Goal: Task Accomplishment & Management: Manage account settings

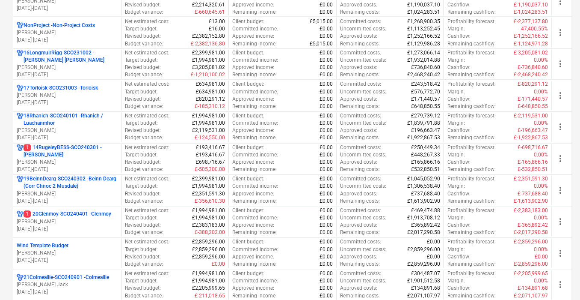
scroll to position [626, 0]
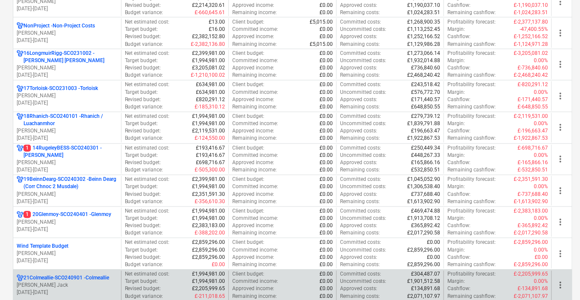
click at [75, 274] on p "21Colmeallie-SCO240901 - Colmeallie" at bounding box center [67, 277] width 86 height 7
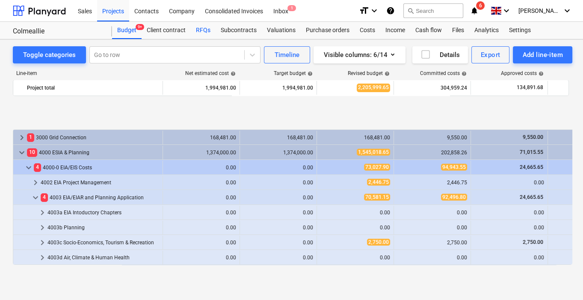
click at [206, 24] on div "RFQs" at bounding box center [203, 30] width 25 height 17
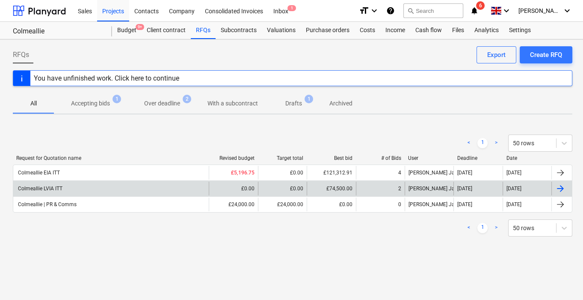
click at [46, 184] on div "Colmeallie LVIA ITT" at bounding box center [111, 189] width 196 height 14
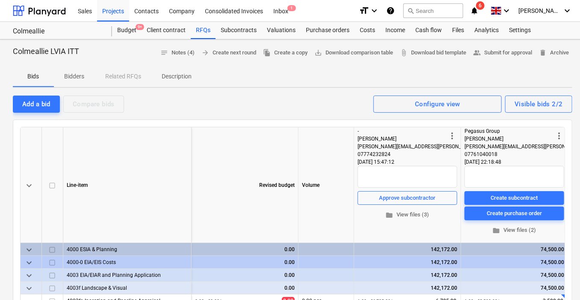
scroll to position [27, 0]
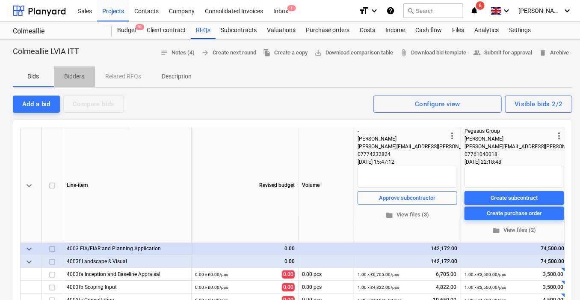
click at [77, 80] on p "Bidders" at bounding box center [74, 76] width 21 height 9
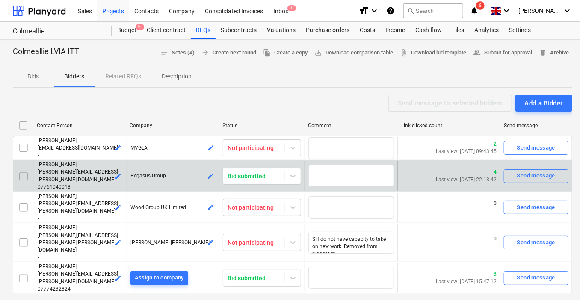
click at [71, 169] on span "[PERSON_NAME][EMAIL_ADDRESS][PERSON_NAME][DOMAIN_NAME]" at bounding box center [78, 175] width 80 height 13
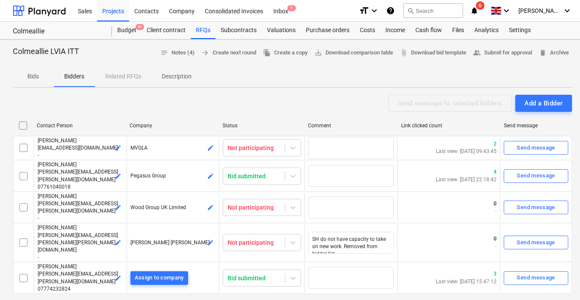
click at [119, 76] on div "Bids Bidders Related RFQs Description" at bounding box center [293, 76] width 560 height 21
drag, startPoint x: 119, startPoint y: 76, endPoint x: 125, endPoint y: 76, distance: 6.4
click at [125, 76] on div "Bids Bidders Related RFQs Description" at bounding box center [293, 76] width 560 height 21
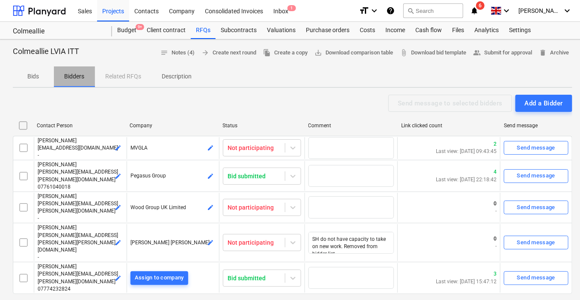
click at [78, 75] on p "Bidders" at bounding box center [74, 76] width 21 height 9
type textarea "x"
click at [36, 68] on button "Bids" at bounding box center [33, 76] width 41 height 21
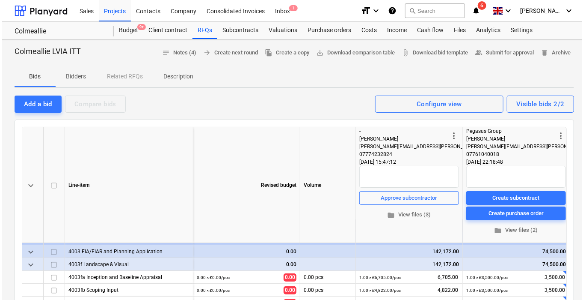
scroll to position [22, 0]
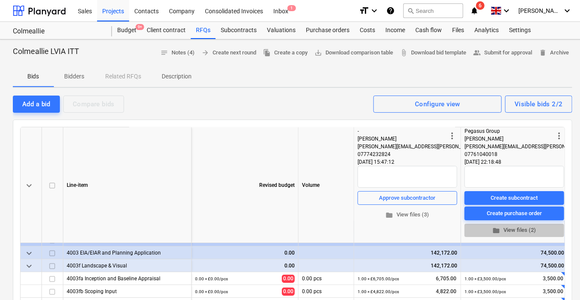
click at [508, 231] on span "folder View files (2)" at bounding box center [514, 230] width 93 height 10
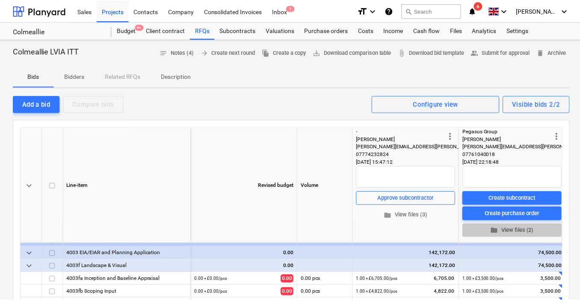
scroll to position [22, 5]
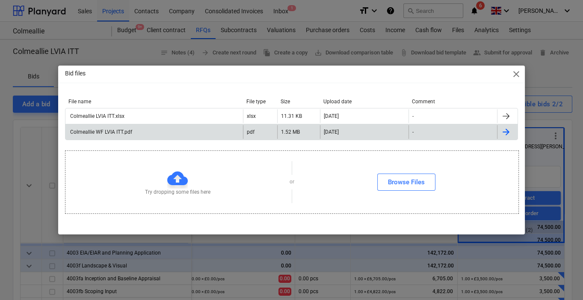
click at [130, 130] on div "Colmeallie WF LVIA ITT.pdf" at bounding box center [100, 132] width 63 height 6
click at [517, 75] on span "close" at bounding box center [517, 74] width 10 height 10
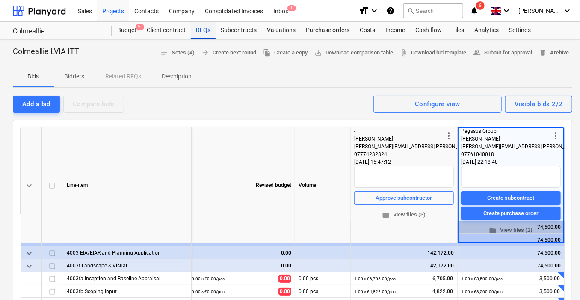
click at [200, 29] on div "RFQs" at bounding box center [203, 30] width 25 height 17
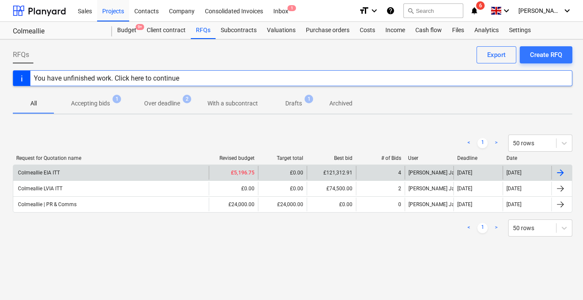
click at [49, 171] on div "Colmeallie EIA ITT" at bounding box center [38, 173] width 43 height 6
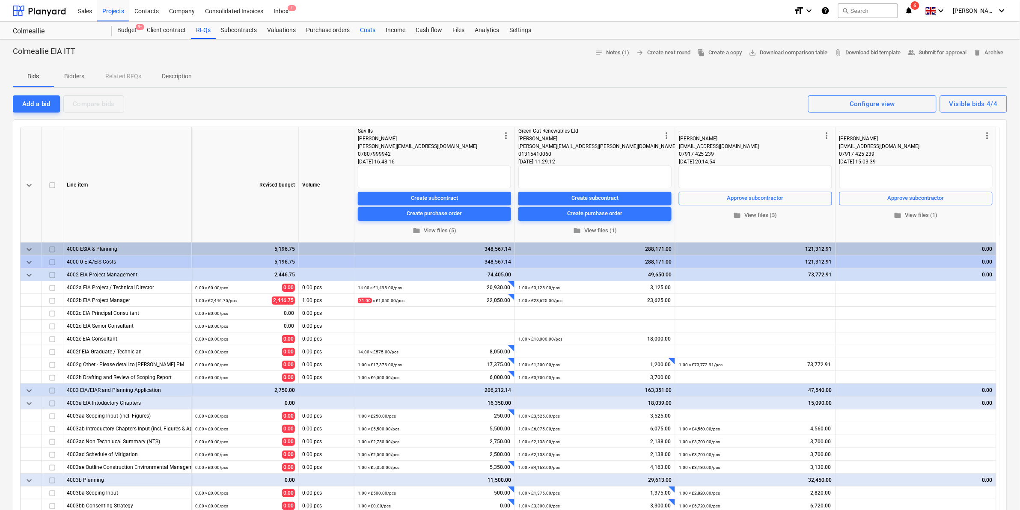
click at [362, 31] on div "Costs" at bounding box center [368, 30] width 26 height 17
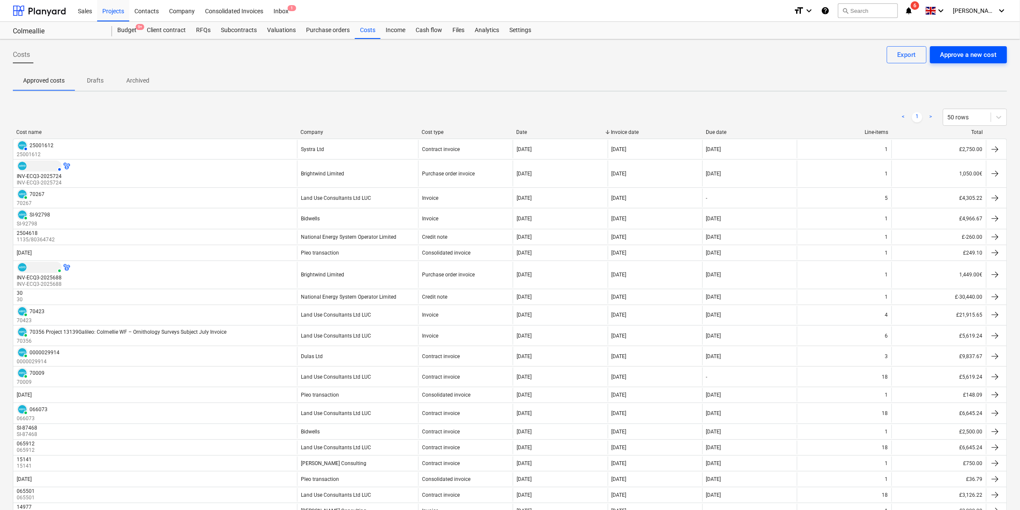
click at [580, 51] on div "Approve a new cost" at bounding box center [969, 54] width 57 height 11
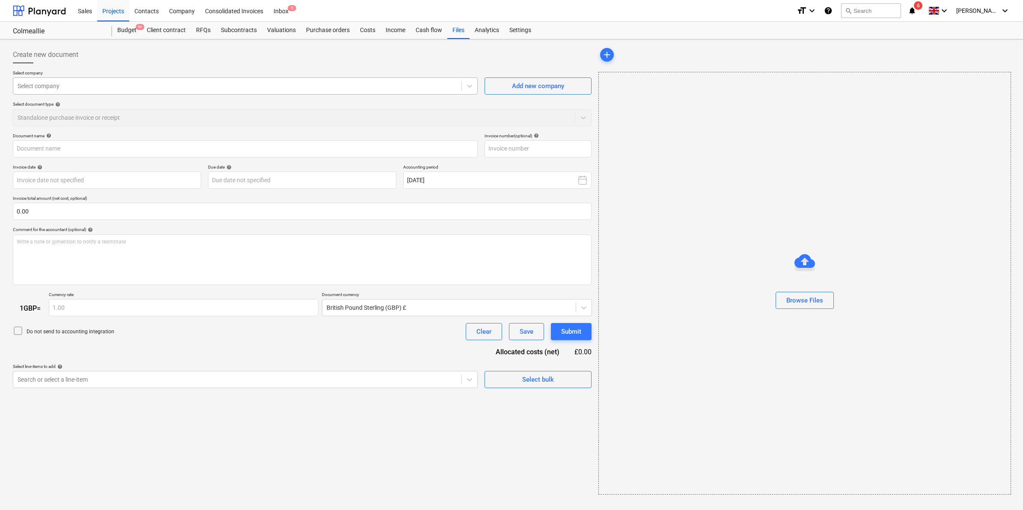
click at [185, 92] on div "Select company" at bounding box center [237, 86] width 448 height 12
click at [547, 88] on div "Add new company" at bounding box center [538, 85] width 52 height 11
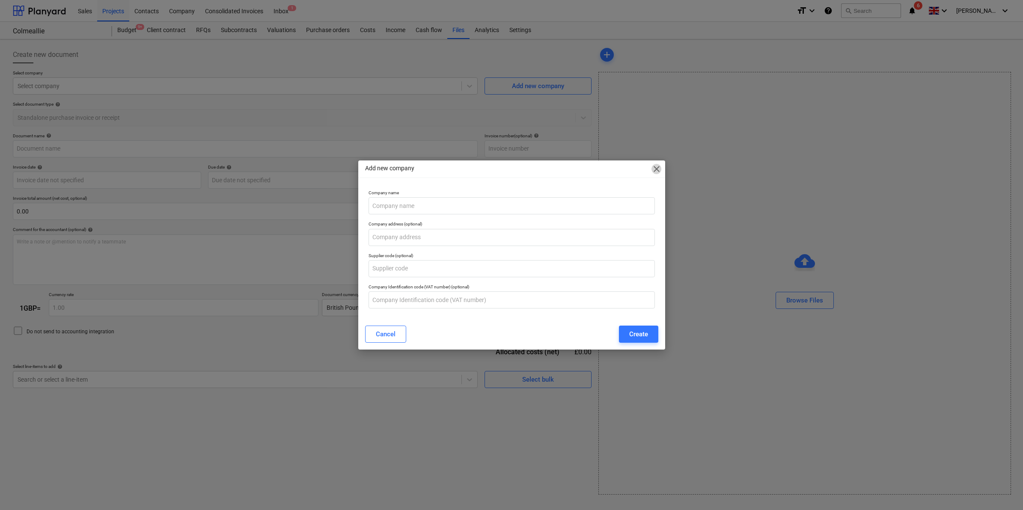
click at [580, 168] on span "close" at bounding box center [657, 169] width 10 height 10
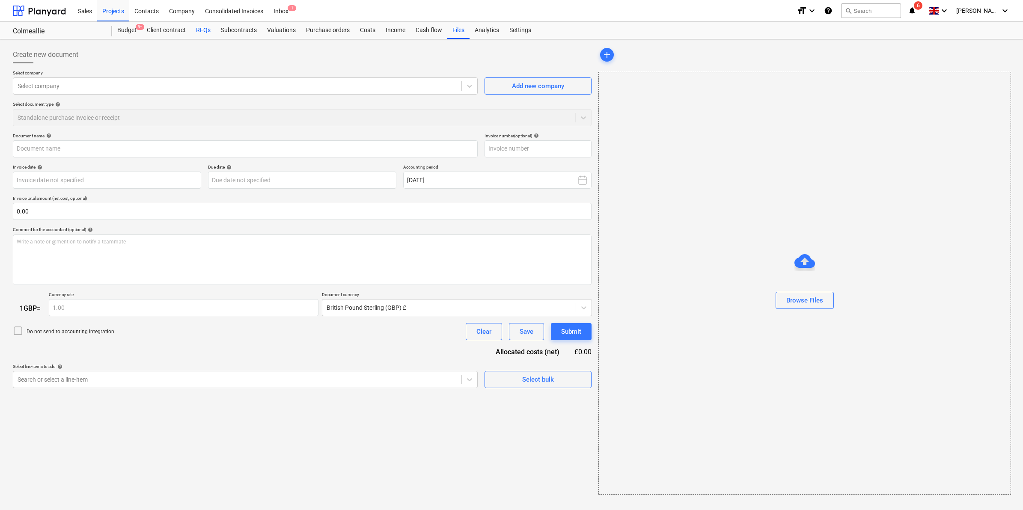
click at [204, 28] on div "RFQs" at bounding box center [203, 30] width 25 height 17
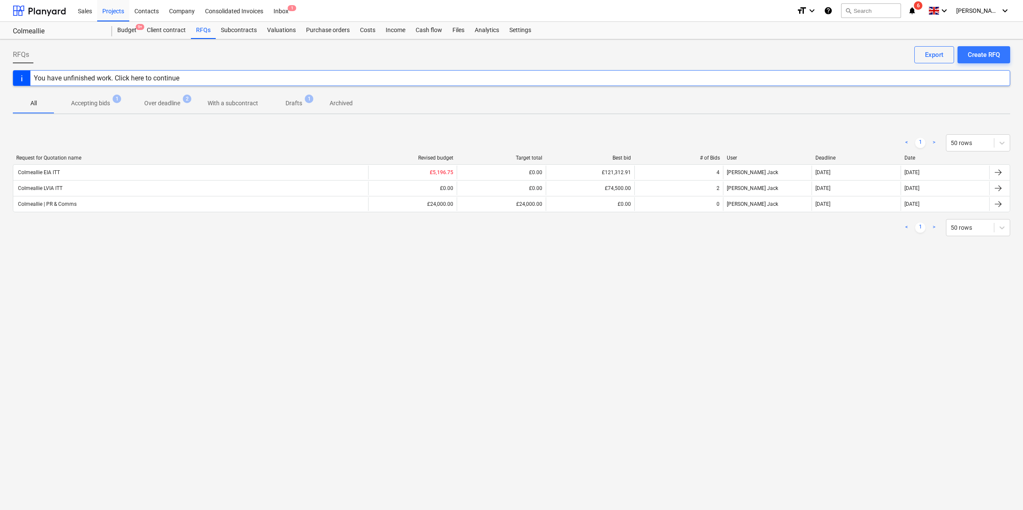
click at [580, 299] on div "RFQs Create RFQ Export You have unfinished work. Click here to continue All Acc…" at bounding box center [511, 274] width 1023 height 471
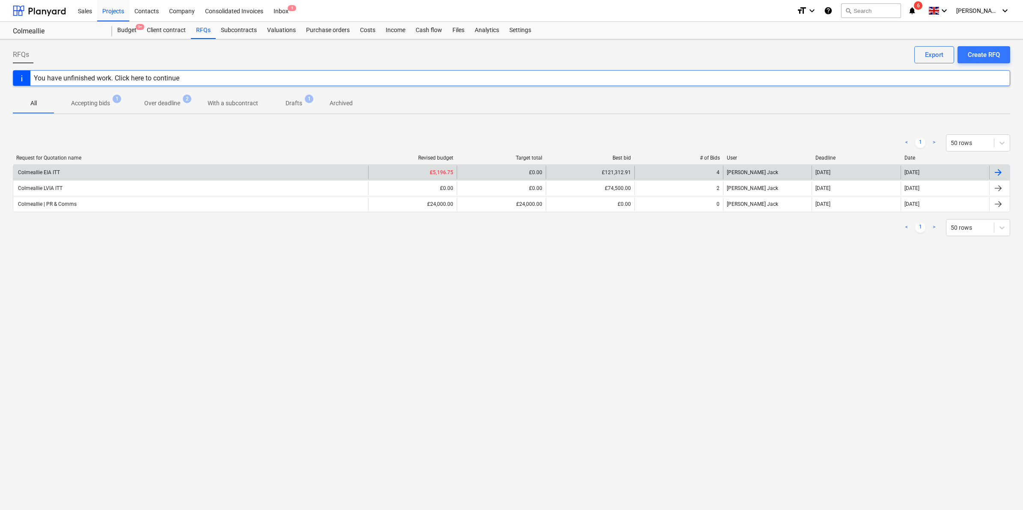
click at [50, 171] on div "Colmeallie EIA ITT" at bounding box center [38, 173] width 43 height 6
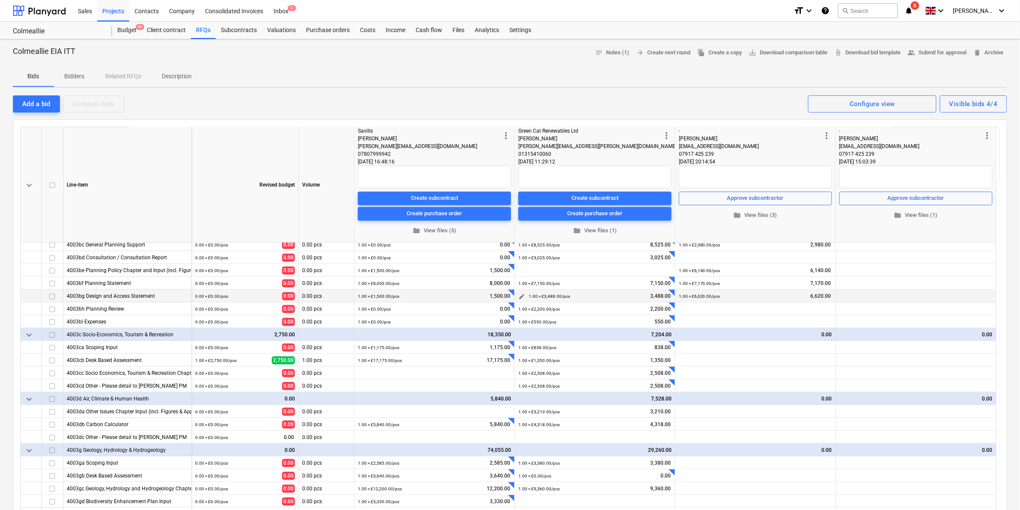
scroll to position [220, 0]
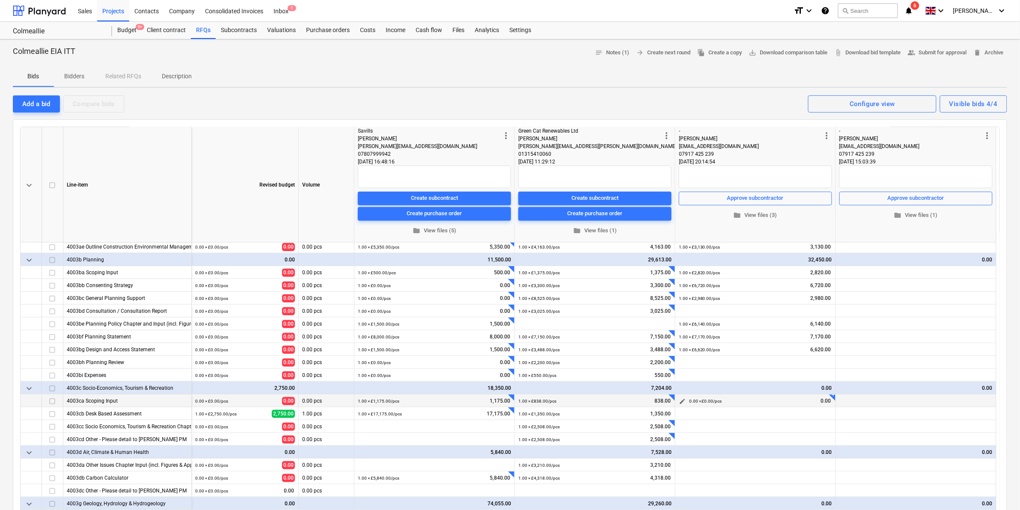
click at [580, 299] on span "edit" at bounding box center [682, 401] width 7 height 7
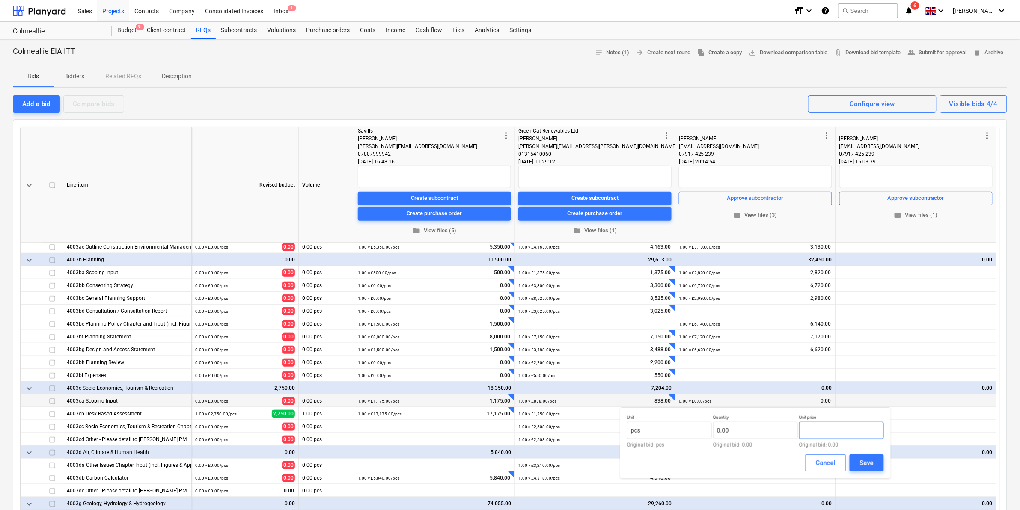
click at [580, 299] on input "text" at bounding box center [841, 430] width 85 height 17
type input "680.00"
click at [580, 299] on div "Quantity 0.00 Original bid: 0.00" at bounding box center [755, 431] width 85 height 33
click at [580, 299] on input "text" at bounding box center [755, 430] width 85 height 17
type input "1.00"
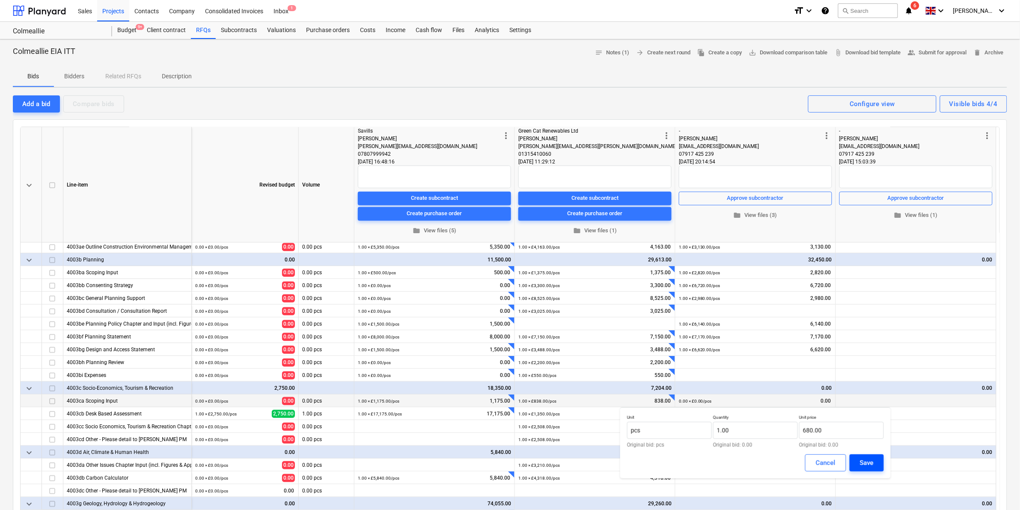
click at [580, 299] on div "Save" at bounding box center [867, 463] width 14 height 11
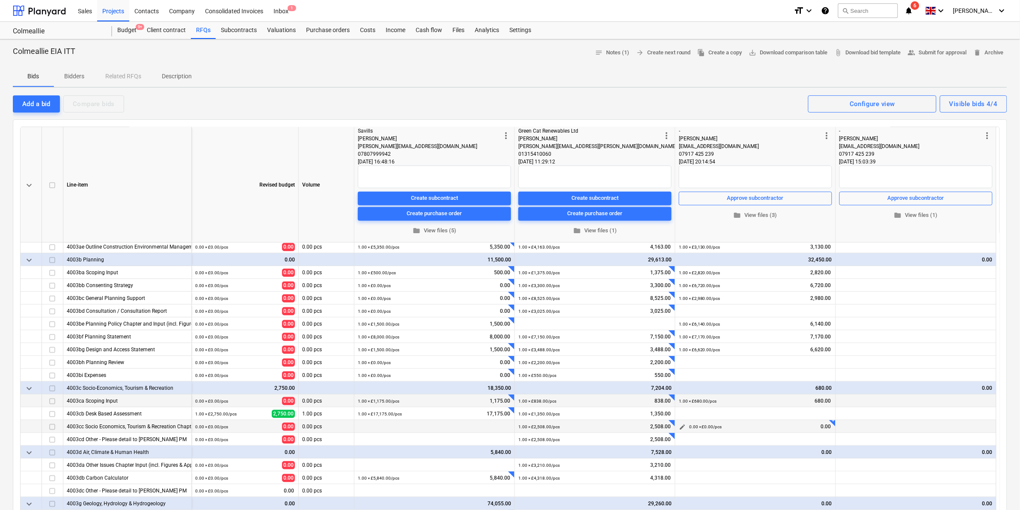
click at [580, 299] on span "edit" at bounding box center [682, 427] width 7 height 7
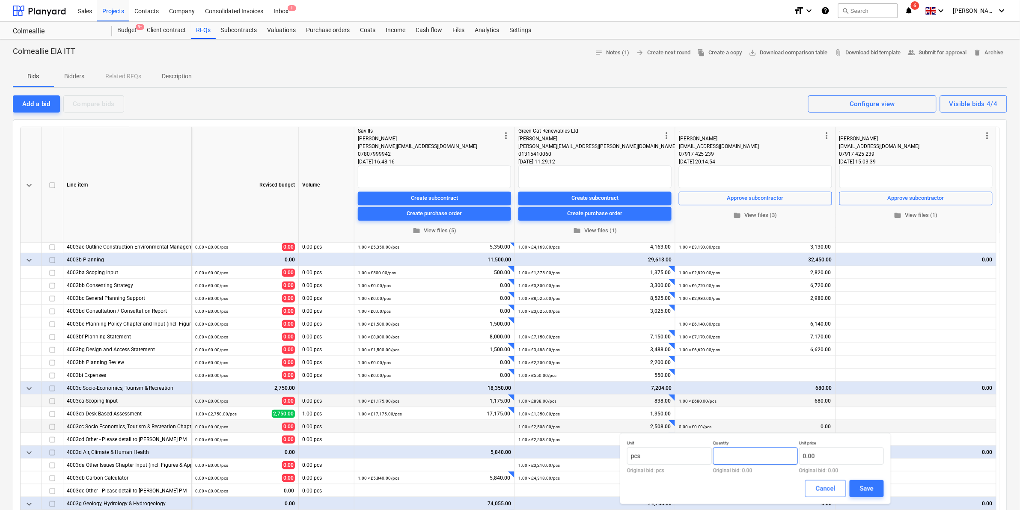
click at [580, 299] on input "text" at bounding box center [755, 456] width 85 height 17
type input "1.00"
click at [580, 299] on input "text" at bounding box center [841, 456] width 85 height 17
type input "4"
type input "4,180.00"
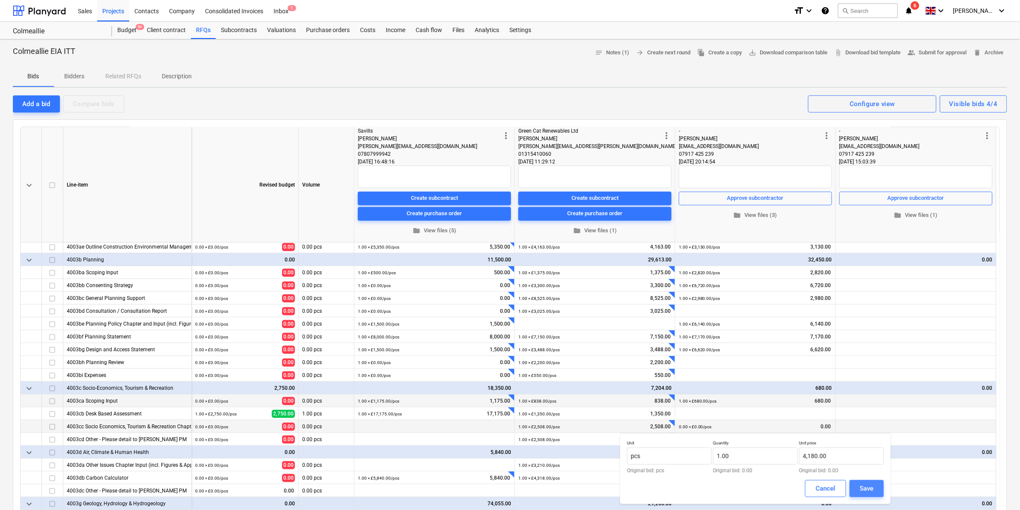
click at [580, 299] on div "Save" at bounding box center [867, 488] width 14 height 11
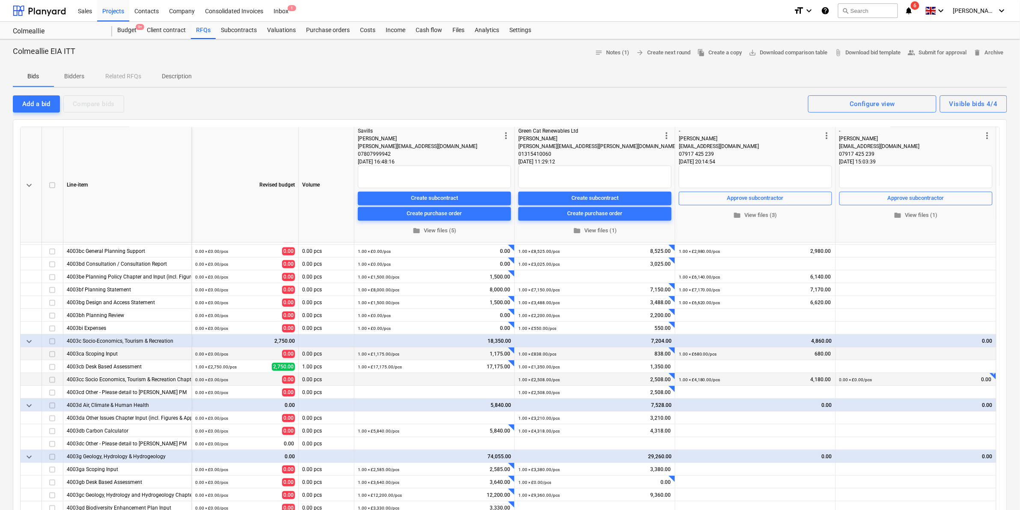
scroll to position [271, 0]
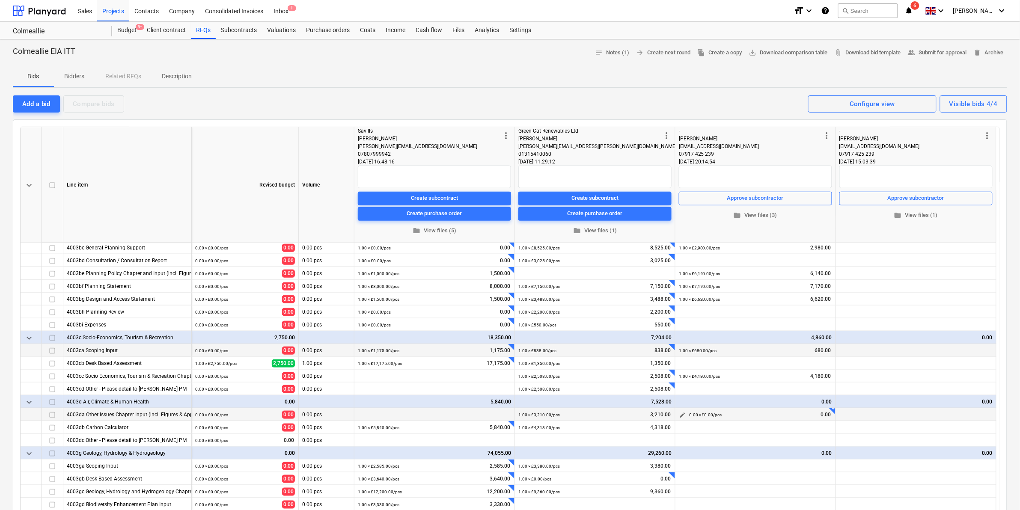
click at [580, 299] on span "edit" at bounding box center [682, 415] width 7 height 7
click at [580, 299] on input "text" at bounding box center [755, 443] width 85 height 17
type input "1.00"
paste input "3848"
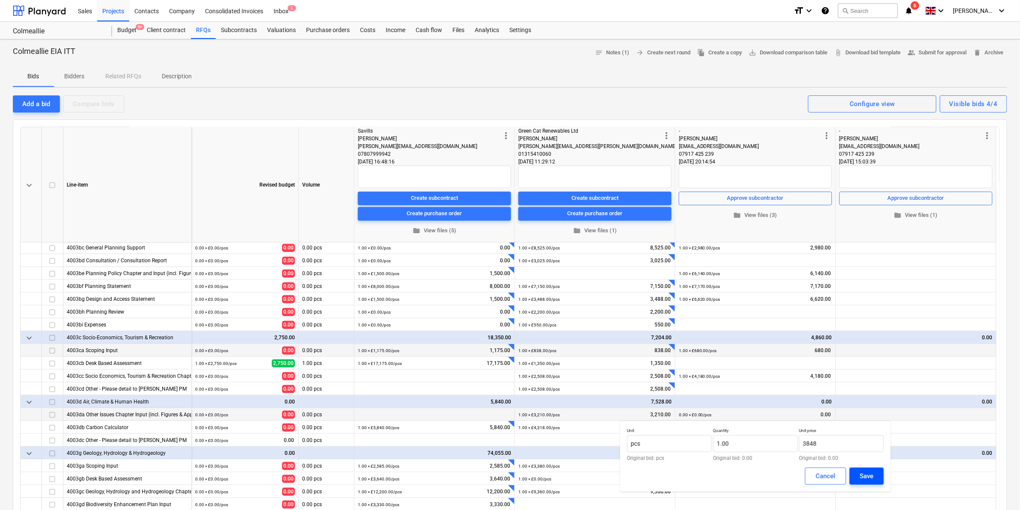
type input "3,848.00"
click at [580, 299] on div "Save" at bounding box center [867, 476] width 14 height 11
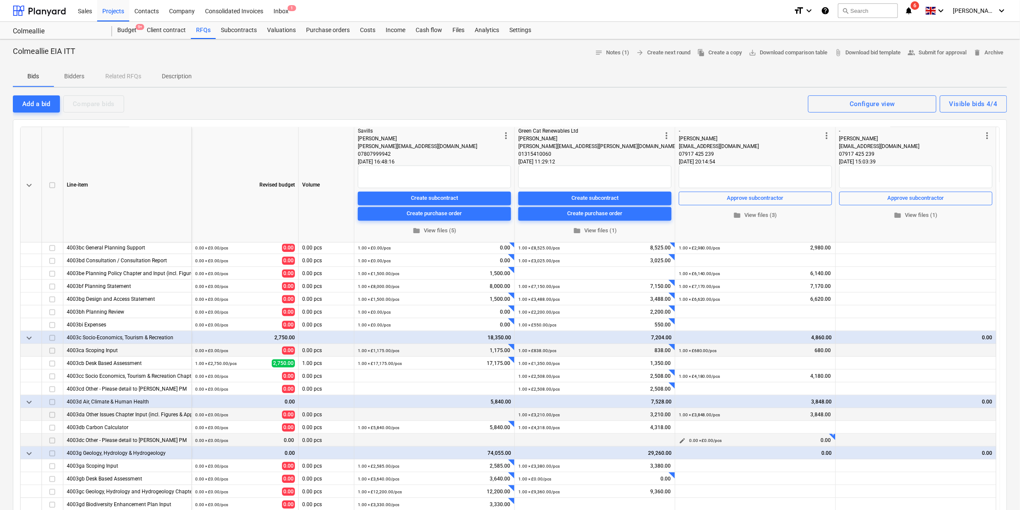
click at [580, 299] on span "edit" at bounding box center [682, 441] width 7 height 7
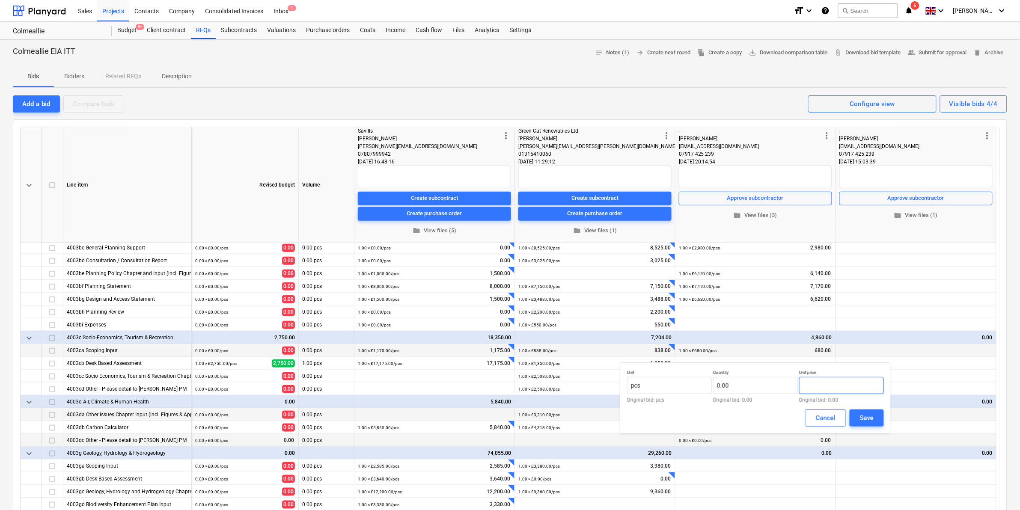
click at [580, 299] on input "text" at bounding box center [841, 385] width 85 height 17
type input "808"
type input "808.00"
click at [580, 299] on input "text" at bounding box center [755, 385] width 85 height 17
type input "1.00"
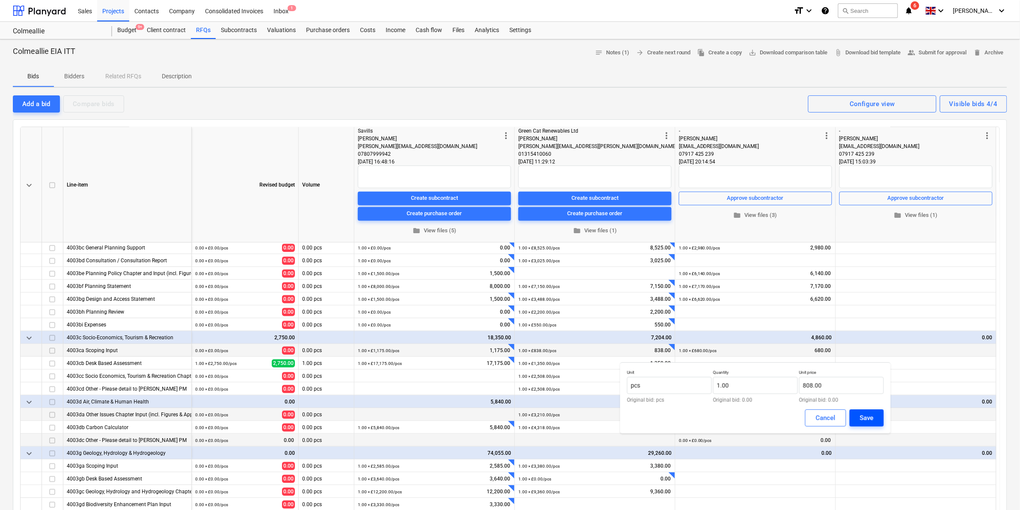
click at [580, 299] on div "Save" at bounding box center [867, 418] width 14 height 11
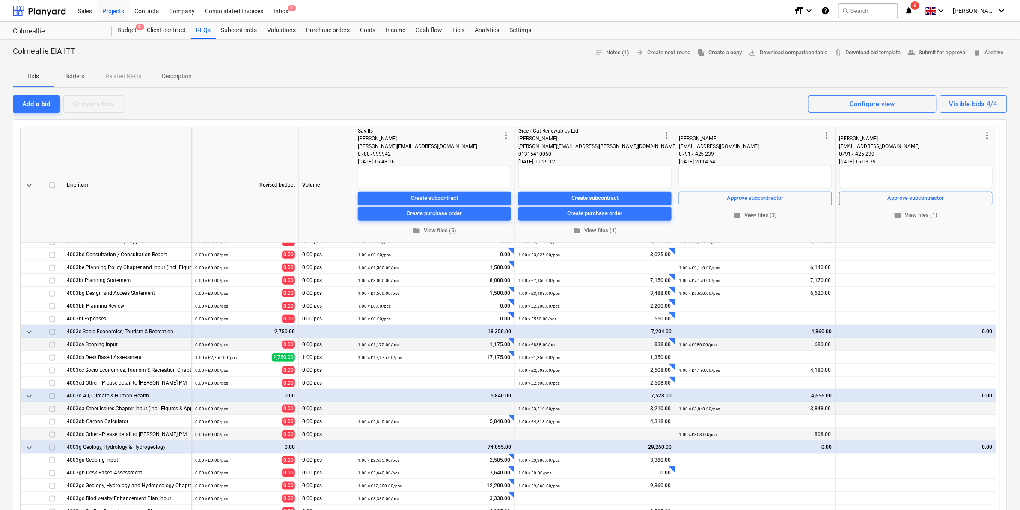
scroll to position [277, 0]
click at [580, 299] on span "edit" at bounding box center [682, 460] width 7 height 7
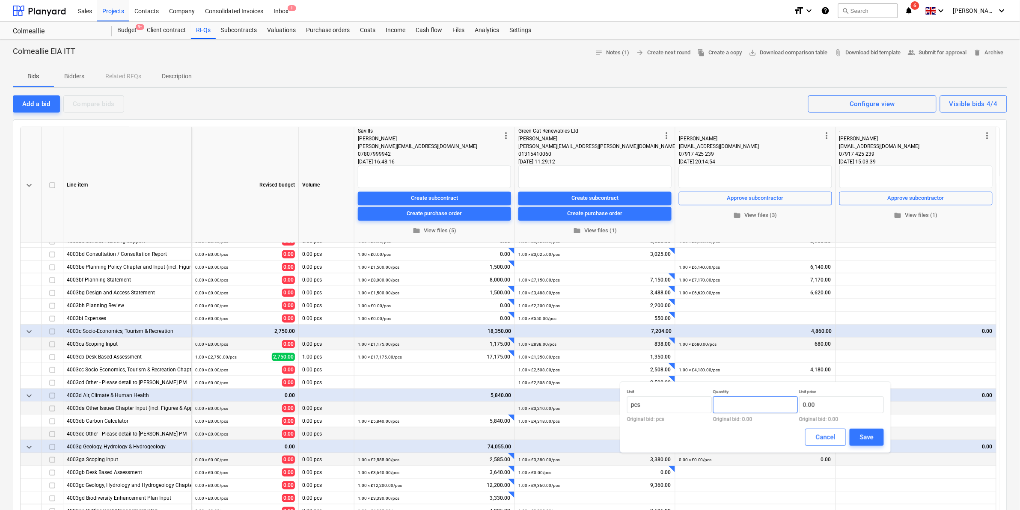
click at [580, 299] on input "text" at bounding box center [755, 404] width 85 height 17
type input "1.00"
paste input "2580"
type input "2,580.00"
click at [580, 299] on div "Save" at bounding box center [867, 437] width 14 height 11
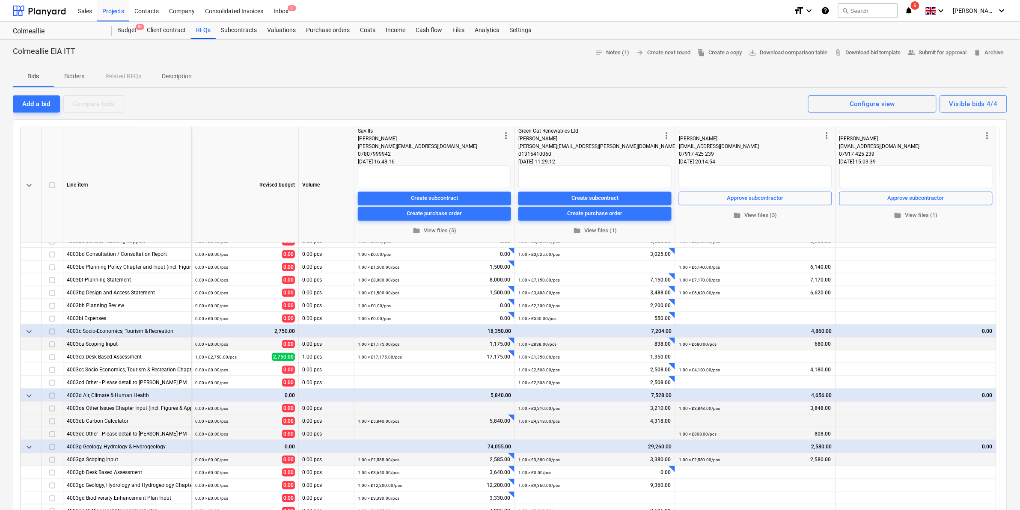
scroll to position [331, 0]
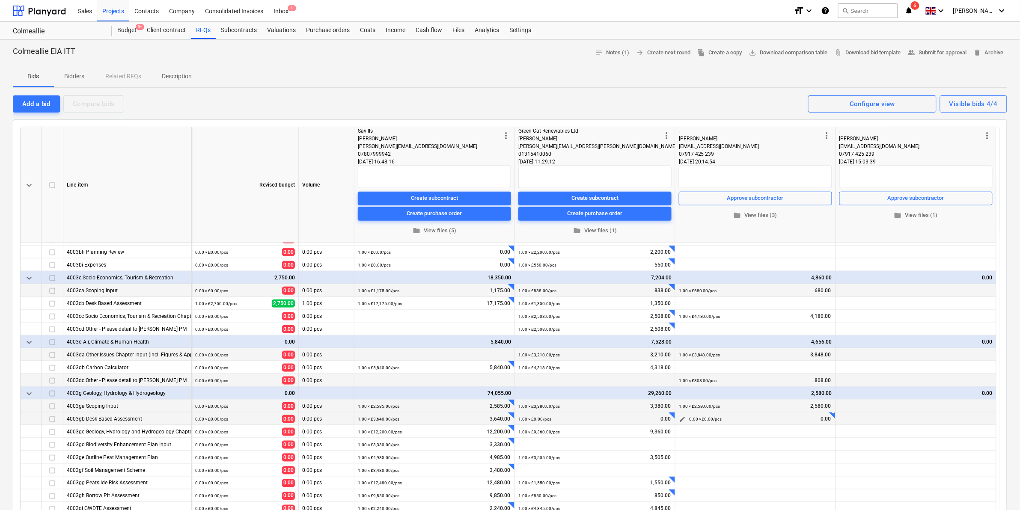
click at [580, 299] on span "edit" at bounding box center [682, 419] width 7 height 7
click at [580, 299] on input "text" at bounding box center [755, 448] width 85 height 17
type input "1.00"
paste input "7136"
type input "7,136.00"
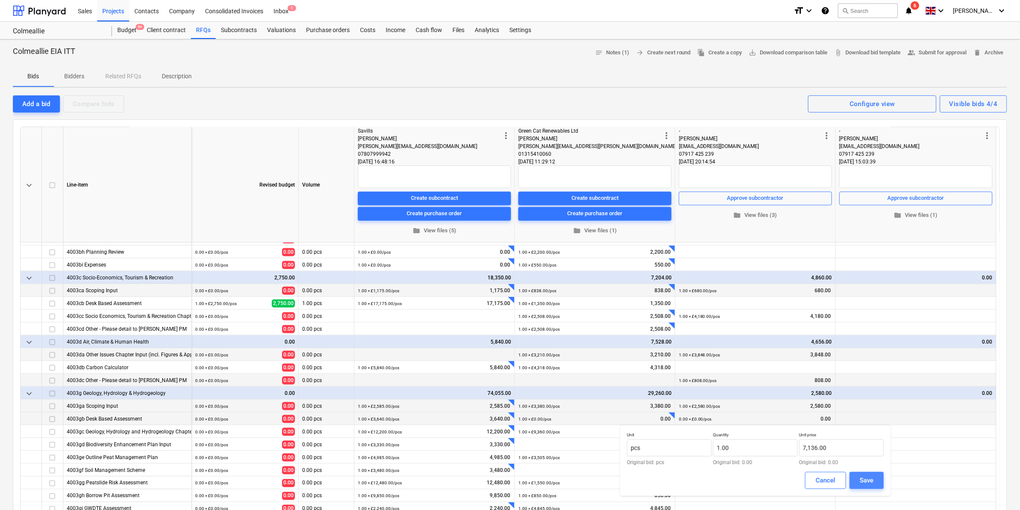
click at [580, 299] on div "Save" at bounding box center [867, 480] width 14 height 11
click at [580, 299] on span "edit" at bounding box center [682, 432] width 7 height 7
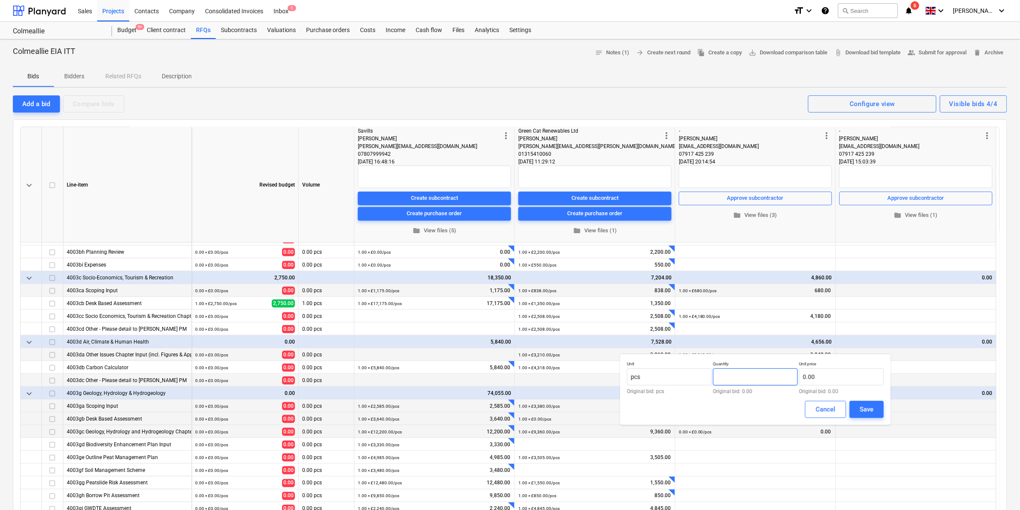
click at [580, 299] on input "text" at bounding box center [755, 377] width 85 height 17
type input "1.00"
paste input "13778"
type input "13778"
type input "1"
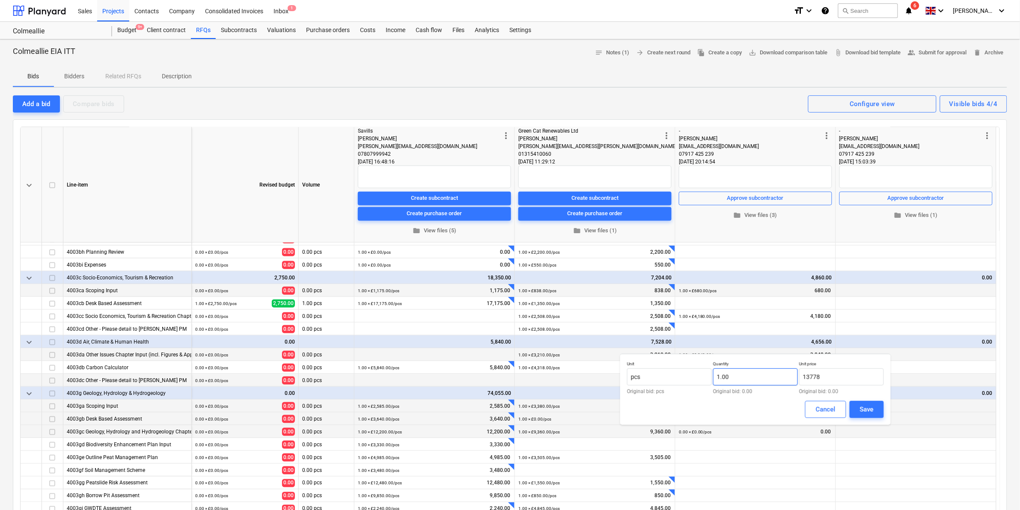
type input "13,778.00"
drag, startPoint x: 741, startPoint y: 382, endPoint x: 872, endPoint y: 410, distance: 133.5
click at [580, 299] on div "Unit pcs Original bid: pcs Quantity 1 Original bid: 0.00 Unit price 13,778.00 O…" at bounding box center [755, 389] width 271 height 71
type input "1.00"
click at [580, 299] on div "Save" at bounding box center [867, 409] width 14 height 11
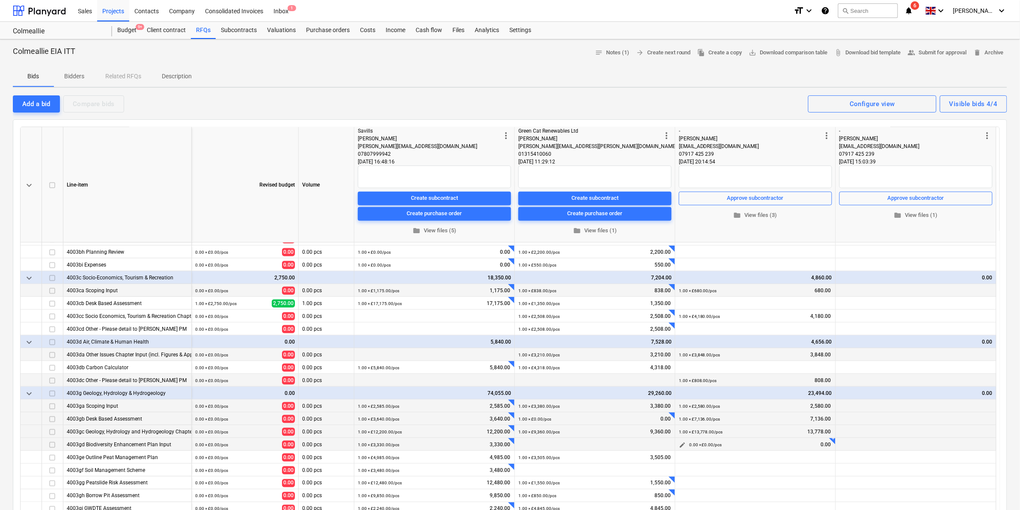
click at [580, 299] on span "edit" at bounding box center [682, 445] width 7 height 7
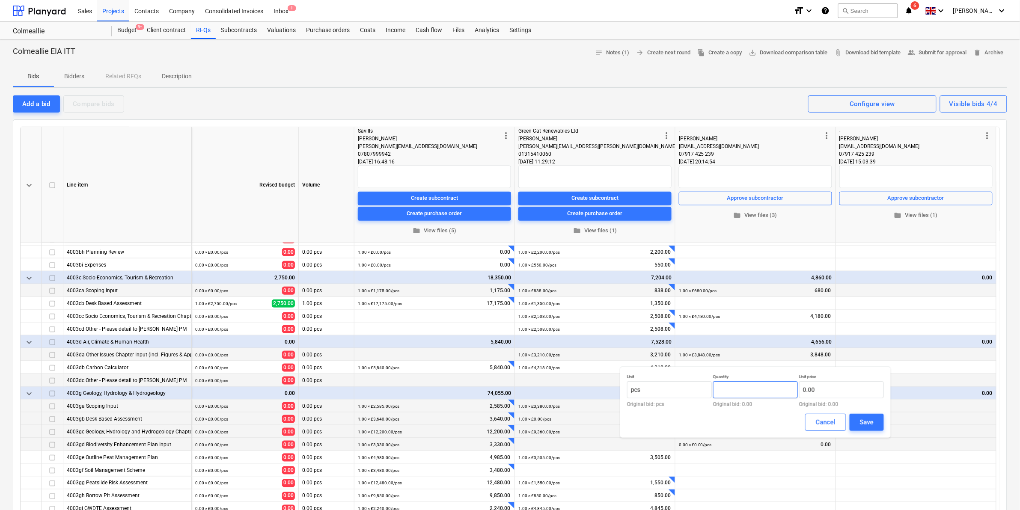
click at [580, 299] on input "text" at bounding box center [755, 389] width 85 height 17
type input "1.00"
paste input "831.6"
type input "831.60"
click at [580, 299] on button "Save" at bounding box center [867, 422] width 34 height 17
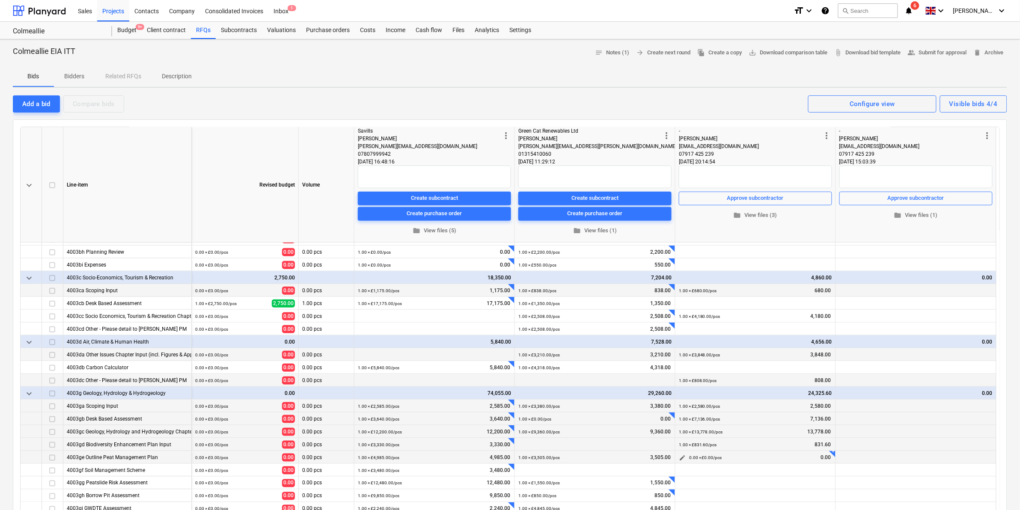
click at [580, 299] on span "edit" at bounding box center [682, 458] width 7 height 7
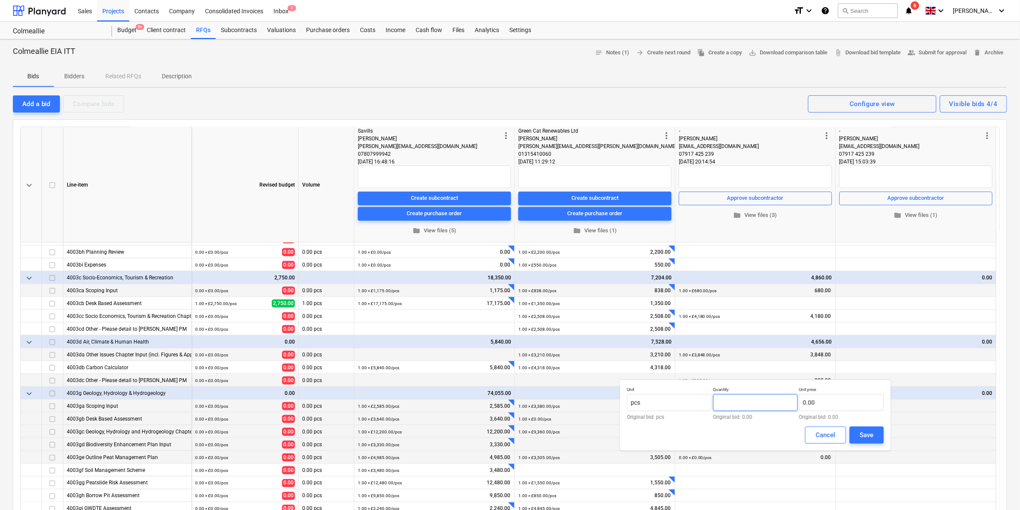
click at [580, 299] on input "text" at bounding box center [755, 402] width 85 height 17
type input "1.00"
paste input "4592"
type input "4,592.00"
click at [580, 299] on button "Save" at bounding box center [867, 435] width 34 height 17
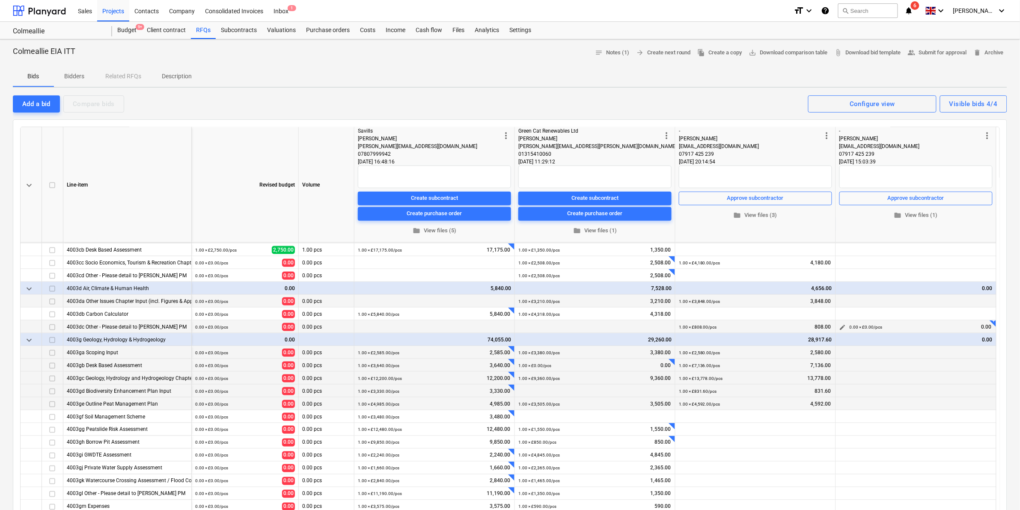
scroll to position [438, 0]
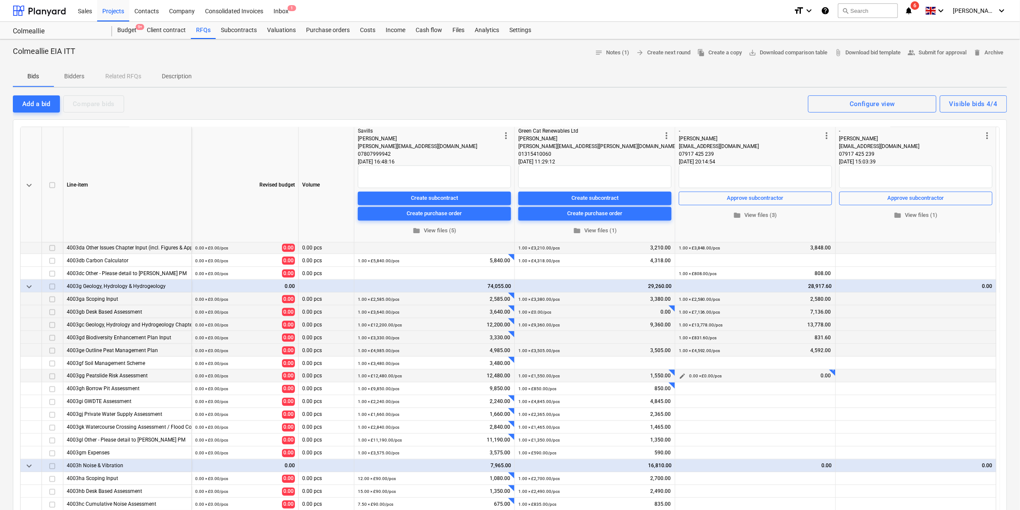
click at [580, 299] on span "edit" at bounding box center [682, 376] width 7 height 7
click at [580, 299] on input "text" at bounding box center [755, 405] width 85 height 17
type input "1.00"
paste input "39979"
type input "39,979.00"
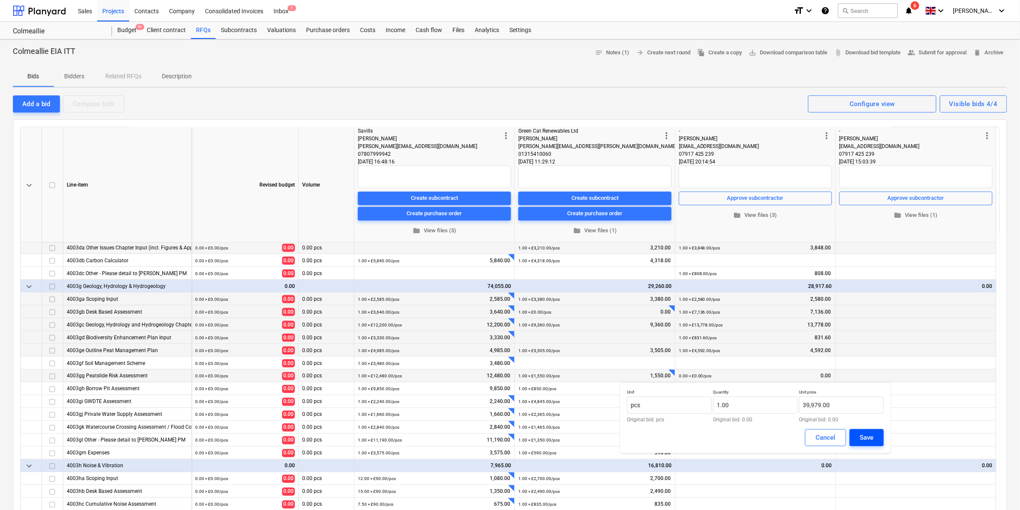
click at [580, 299] on div "Save" at bounding box center [867, 437] width 14 height 11
click at [580, 299] on span "edit" at bounding box center [682, 389] width 7 height 7
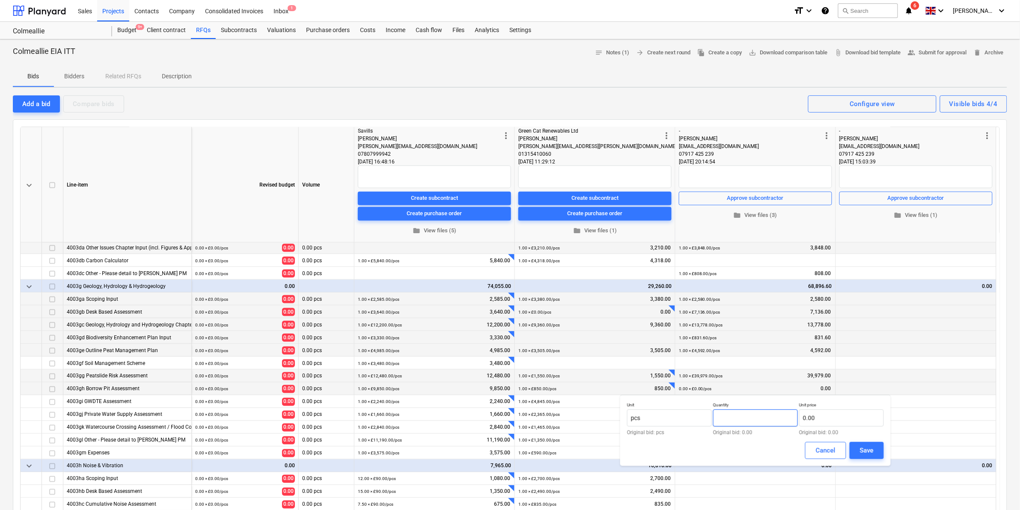
click at [580, 299] on input "text" at bounding box center [755, 418] width 85 height 17
type input "0.00"
paste input "5478"
type input "5,478.00"
click at [580, 299] on div "Save" at bounding box center [867, 450] width 14 height 11
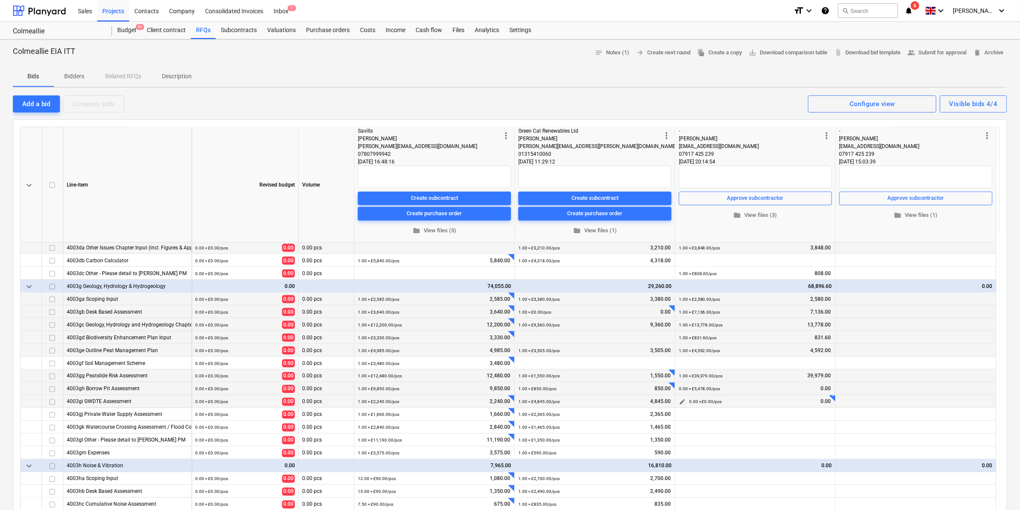
click at [580, 299] on span "edit" at bounding box center [682, 402] width 7 height 7
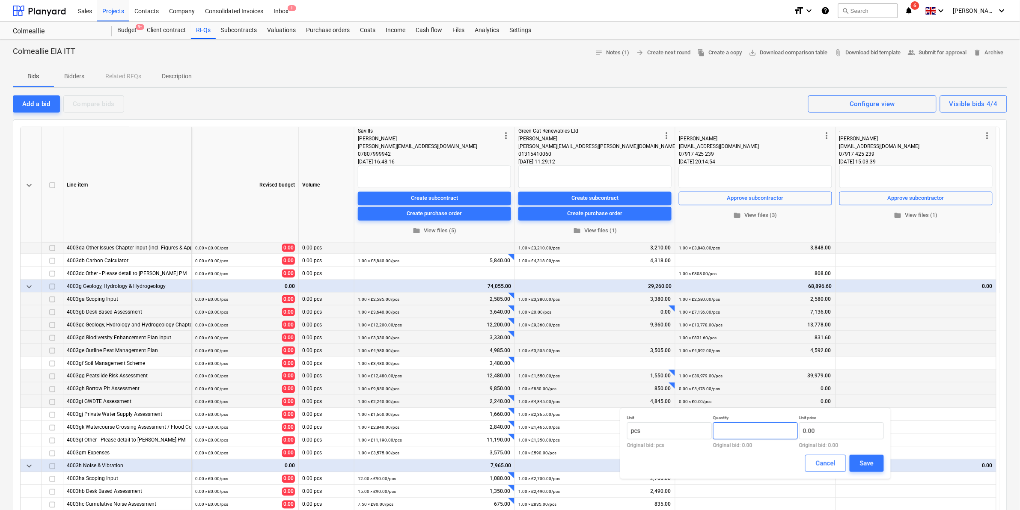
click at [580, 299] on input "text" at bounding box center [755, 431] width 85 height 17
type input "0.00"
click at [580, 299] on input "text" at bounding box center [755, 431] width 85 height 17
type input "1.00"
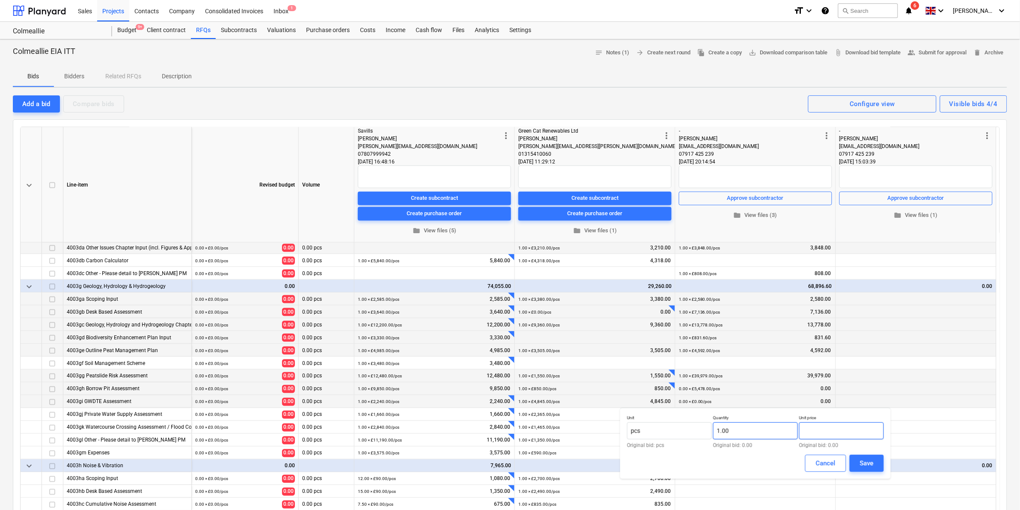
paste input "4308"
type input "4,308.00"
click at [580, 299] on div "Save" at bounding box center [867, 463] width 14 height 11
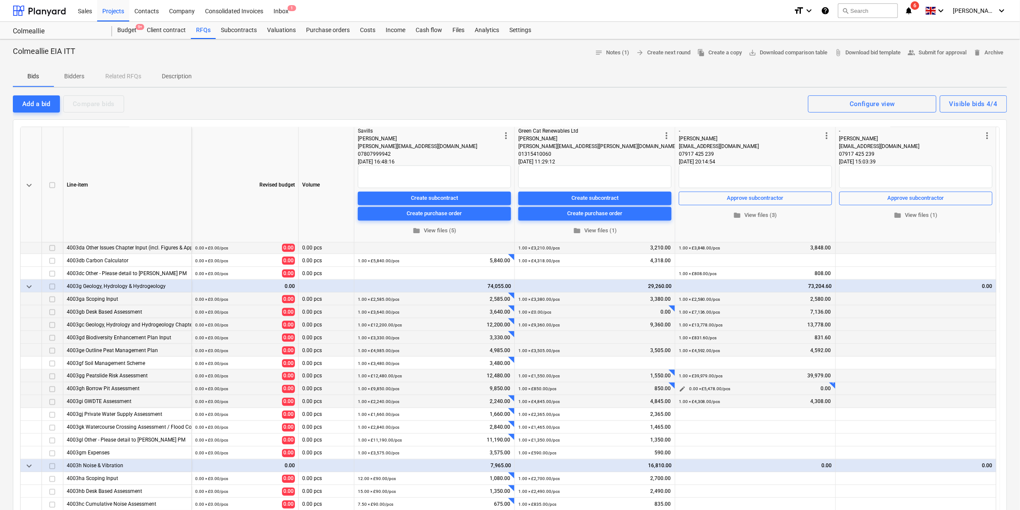
click at [580, 299] on span "edit" at bounding box center [682, 389] width 7 height 7
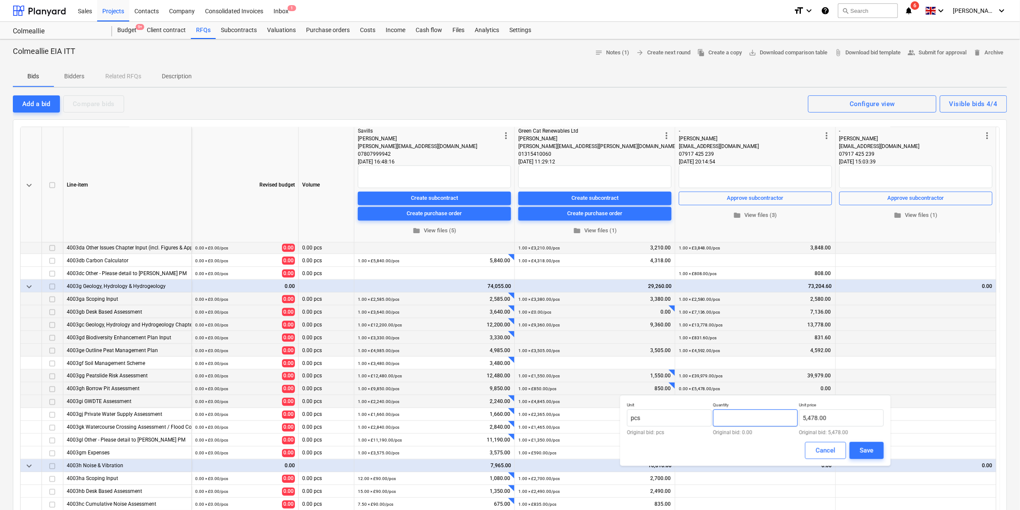
click at [580, 299] on input "text" at bounding box center [755, 418] width 85 height 17
type input "1.00"
click at [580, 299] on button "Save" at bounding box center [867, 450] width 34 height 17
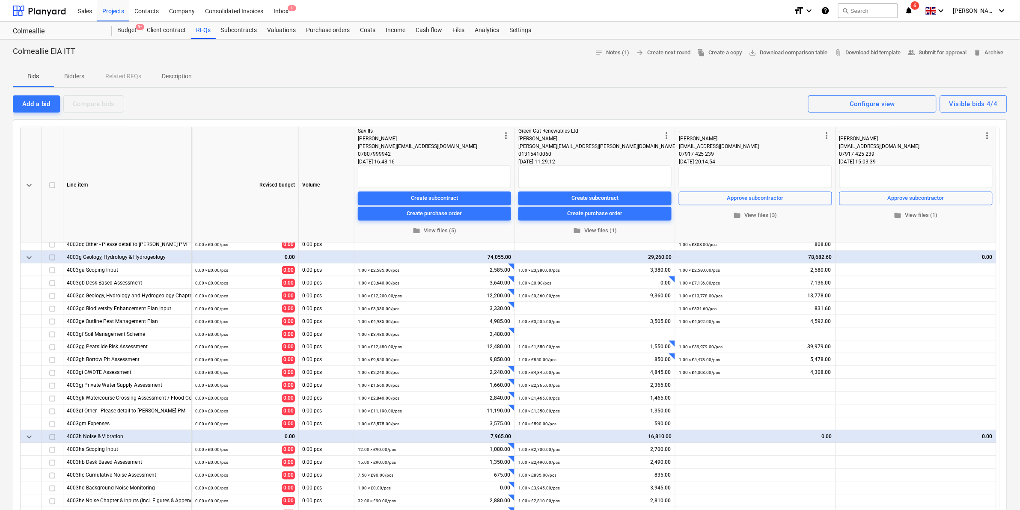
scroll to position [449, 0]
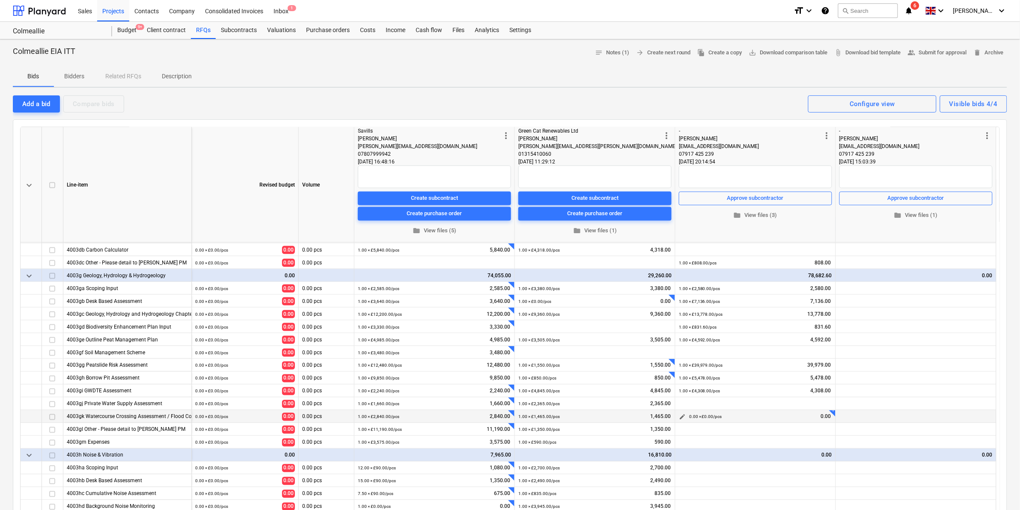
click at [580, 299] on span "edit" at bounding box center [682, 417] width 7 height 7
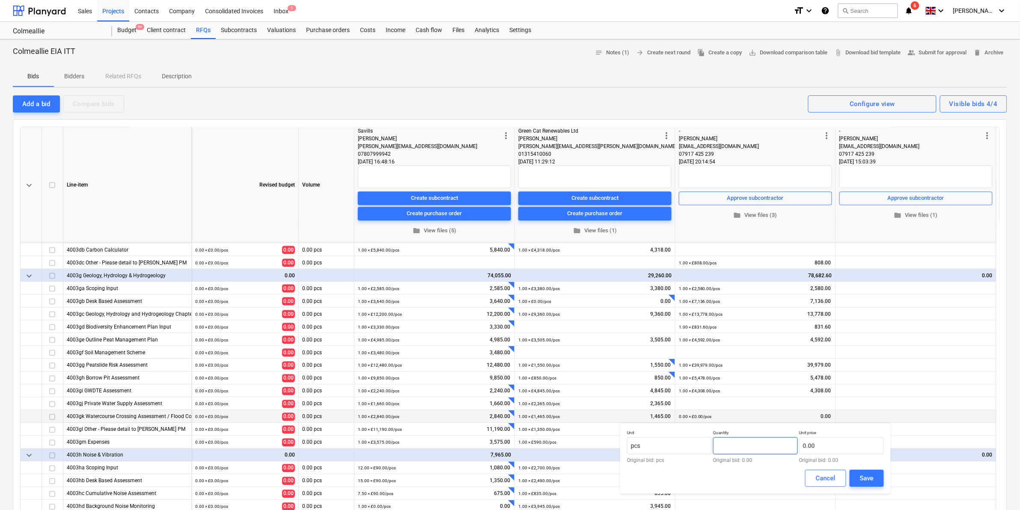
click at [580, 299] on input "text" at bounding box center [755, 446] width 85 height 17
type input "1.00"
paste input "2200"
type input "2,200.00"
click at [580, 299] on div "Save" at bounding box center [867, 478] width 14 height 11
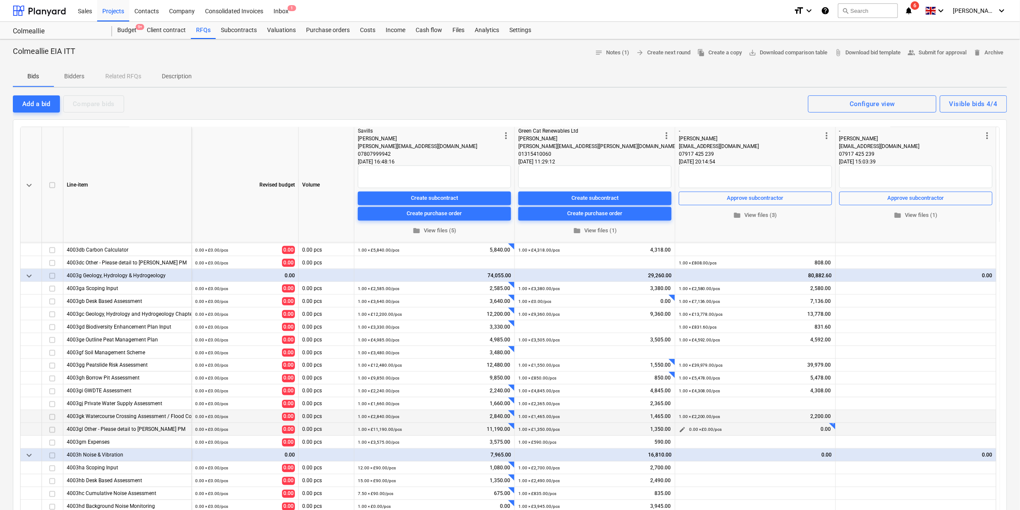
click at [580, 299] on span "edit" at bounding box center [682, 430] width 7 height 7
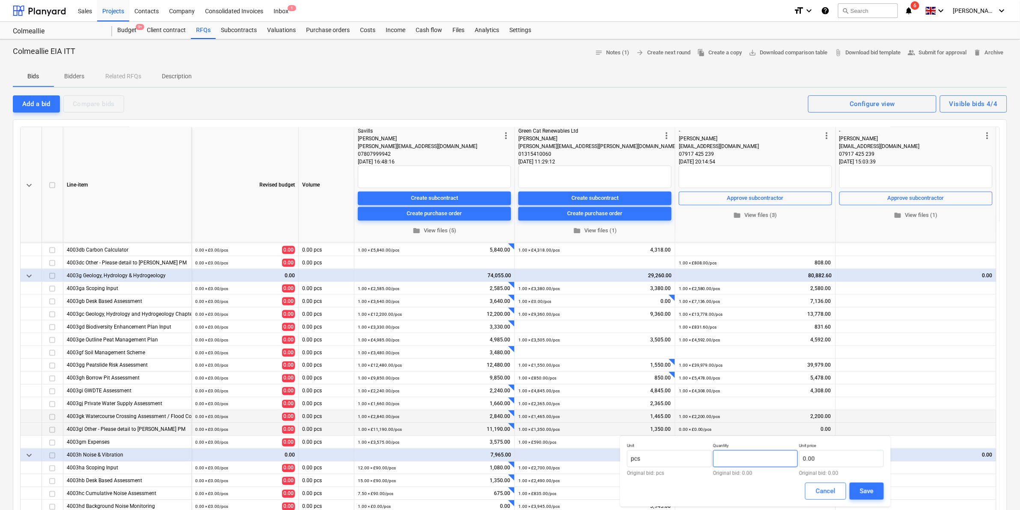
click at [580, 299] on input "text" at bounding box center [755, 458] width 85 height 17
type input "1.00"
paste input "2194"
type input "2,194.00"
click at [580, 299] on button "Save" at bounding box center [867, 491] width 34 height 17
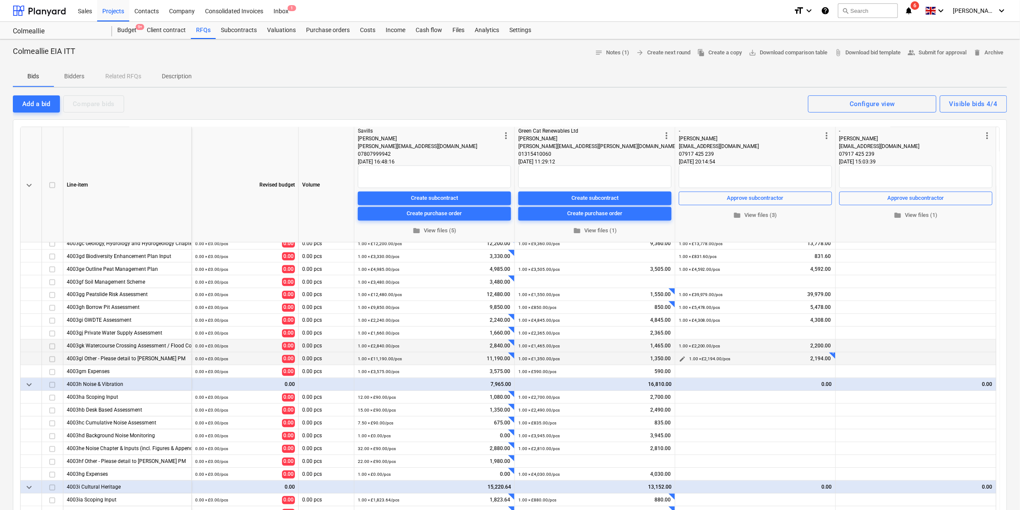
scroll to position [522, 0]
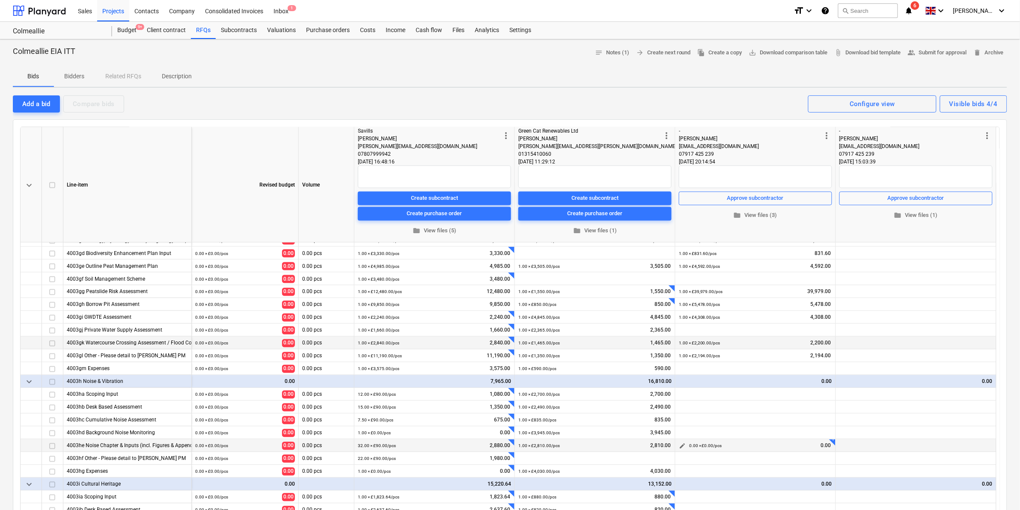
click at [580, 299] on span "edit" at bounding box center [682, 446] width 7 height 7
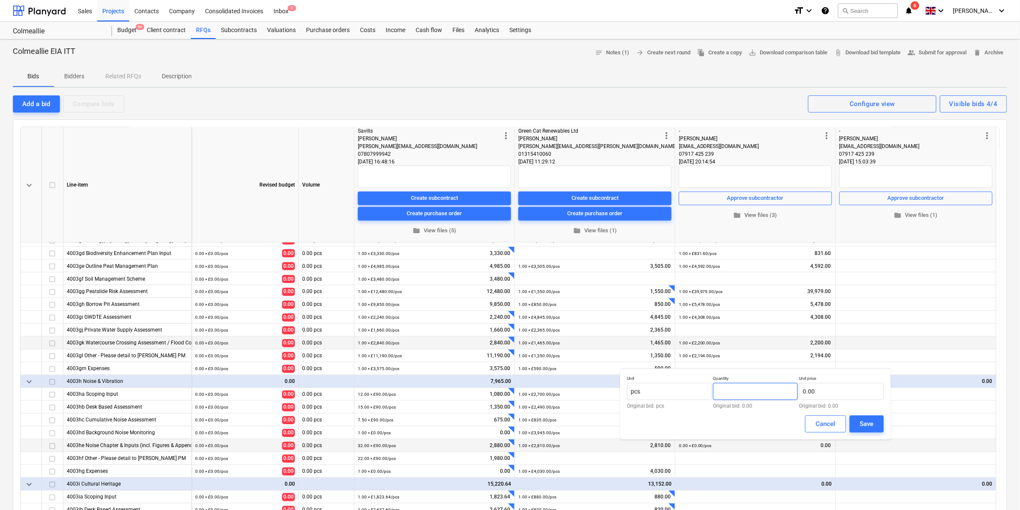
click at [580, 299] on input "text" at bounding box center [755, 391] width 85 height 17
type input "1.00"
paste input "25729"
type input "25,729.00"
click at [580, 299] on div "Save" at bounding box center [867, 424] width 14 height 11
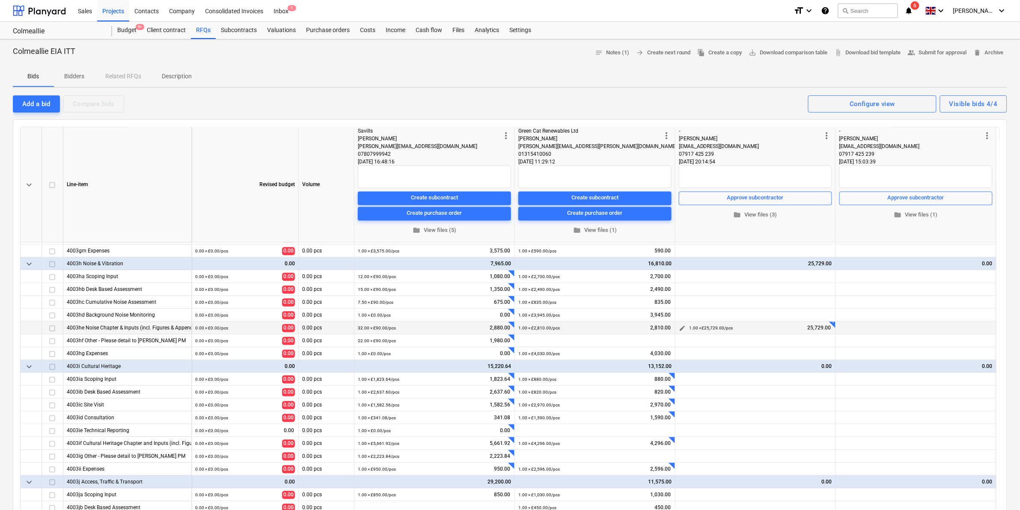
scroll to position [640, 0]
click at [580, 299] on span "edit" at bounding box center [682, 444] width 7 height 7
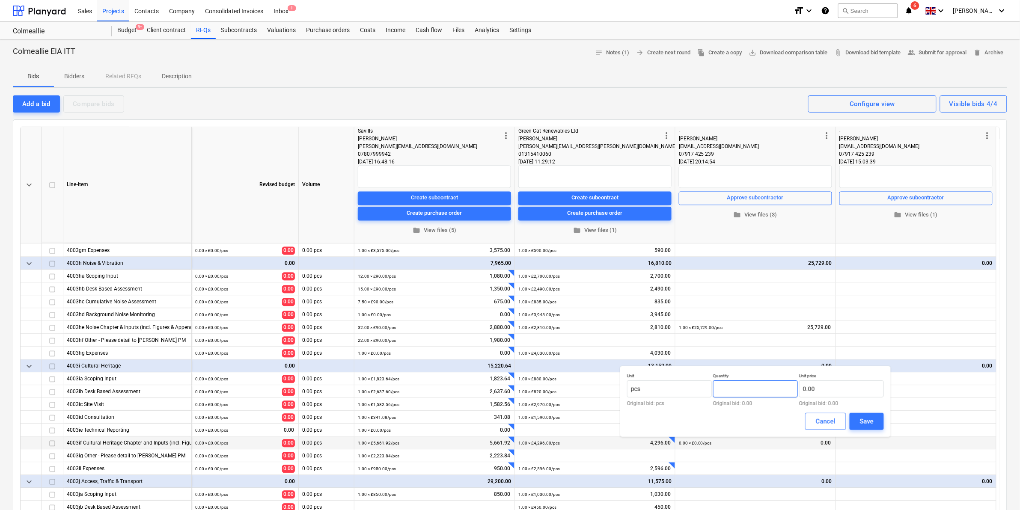
click at [580, 299] on input "text" at bounding box center [755, 389] width 85 height 17
type input "1.00"
paste input "13529.36"
type input "13,529.36"
click at [580, 299] on button "Save" at bounding box center [867, 421] width 34 height 17
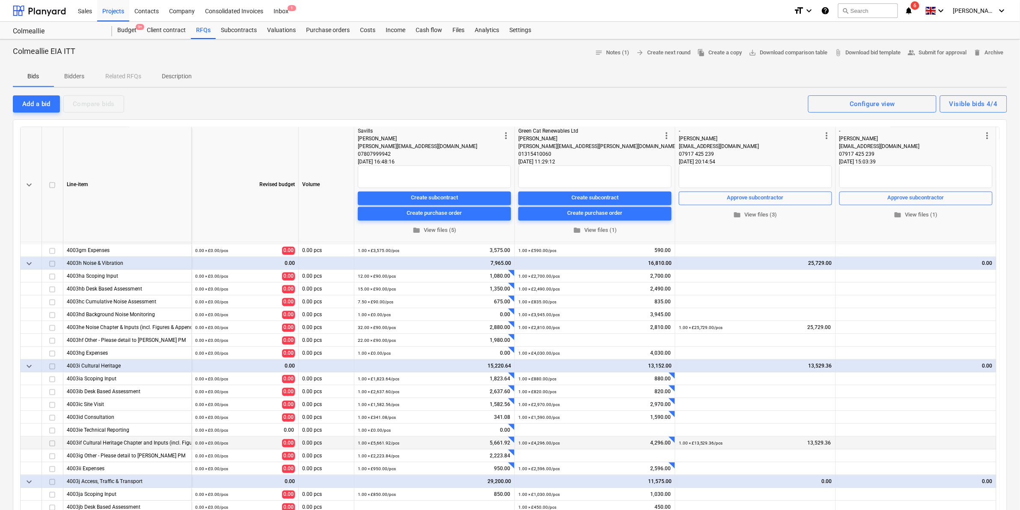
scroll to position [21, 0]
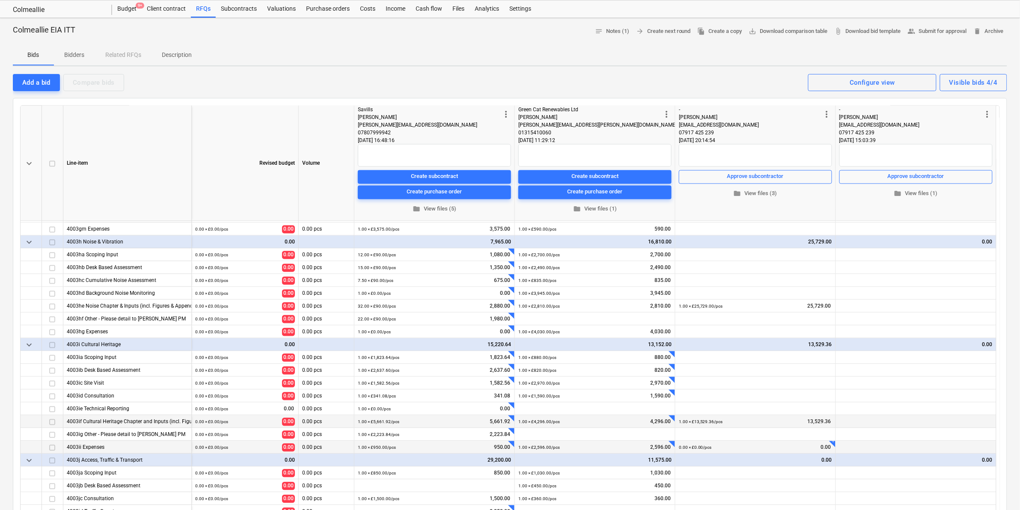
click at [580, 299] on div "+ edit 0.00 × £0.00 / pcs 0.00" at bounding box center [756, 447] width 160 height 13
click at [580, 299] on span "edit" at bounding box center [682, 448] width 7 height 7
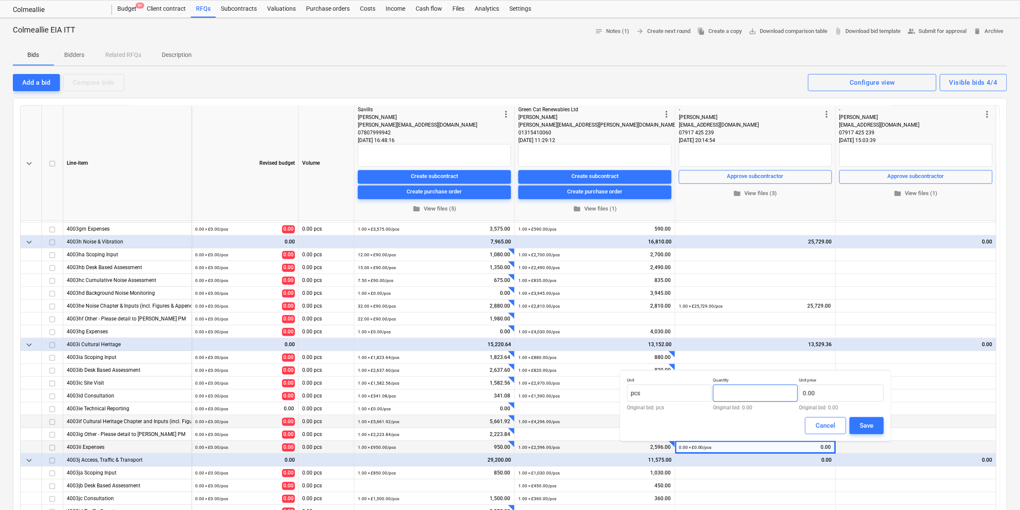
click at [580, 299] on input "text" at bounding box center [755, 393] width 85 height 17
type input "1.00"
type input "950.00"
click at [580, 299] on div "Save" at bounding box center [867, 425] width 14 height 11
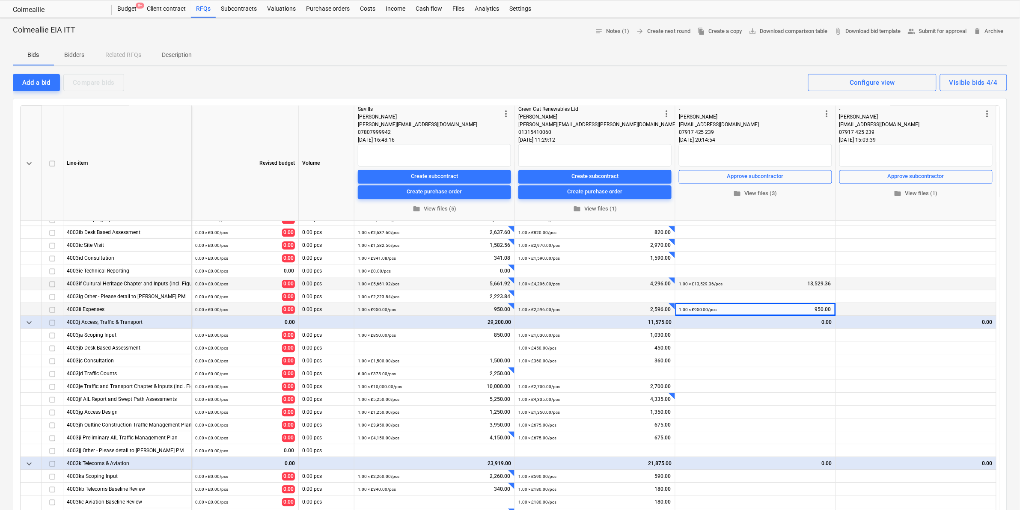
scroll to position [780, 0]
click at [580, 299] on div "edit" at bounding box center [682, 333] width 10 height 13
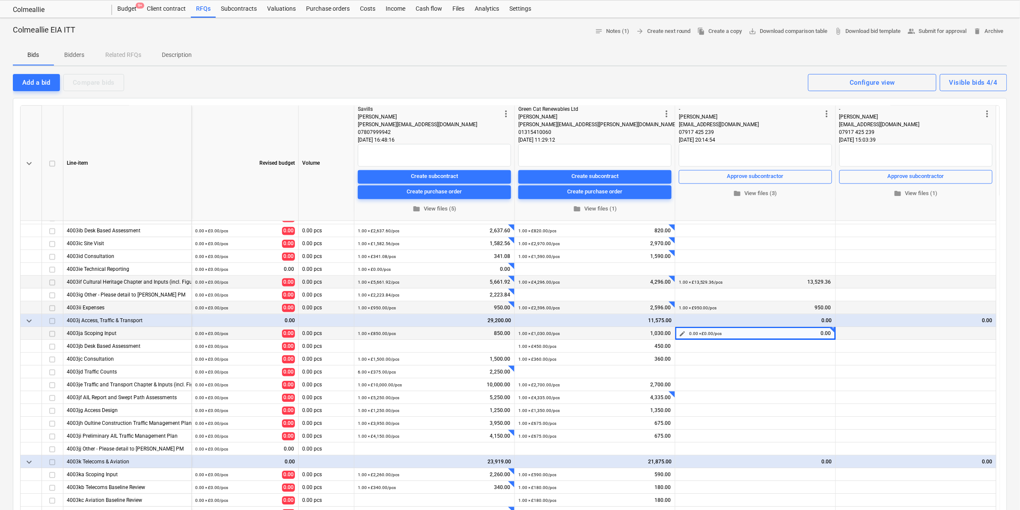
click at [580, 299] on small "0.00 × £0.00 / pcs" at bounding box center [705, 334] width 33 height 5
click at [580, 299] on span "edit" at bounding box center [682, 334] width 7 height 7
click at [580, 299] on input "text" at bounding box center [755, 362] width 85 height 17
type input "1.00"
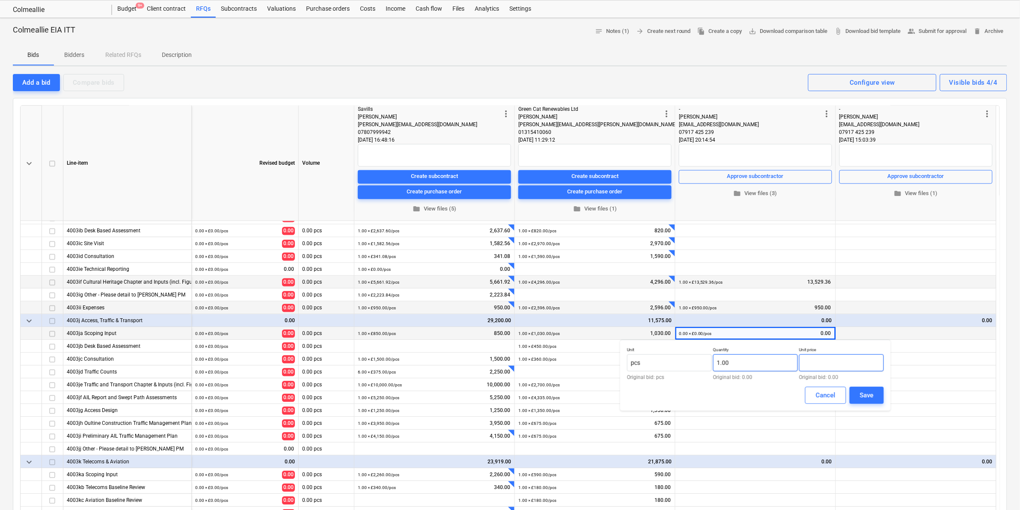
paste input "1167"
type input "1,167.00"
click at [580, 299] on div "Save" at bounding box center [867, 395] width 14 height 11
click at [580, 299] on span "edit" at bounding box center [682, 347] width 7 height 7
click at [580, 299] on input "text" at bounding box center [755, 375] width 85 height 17
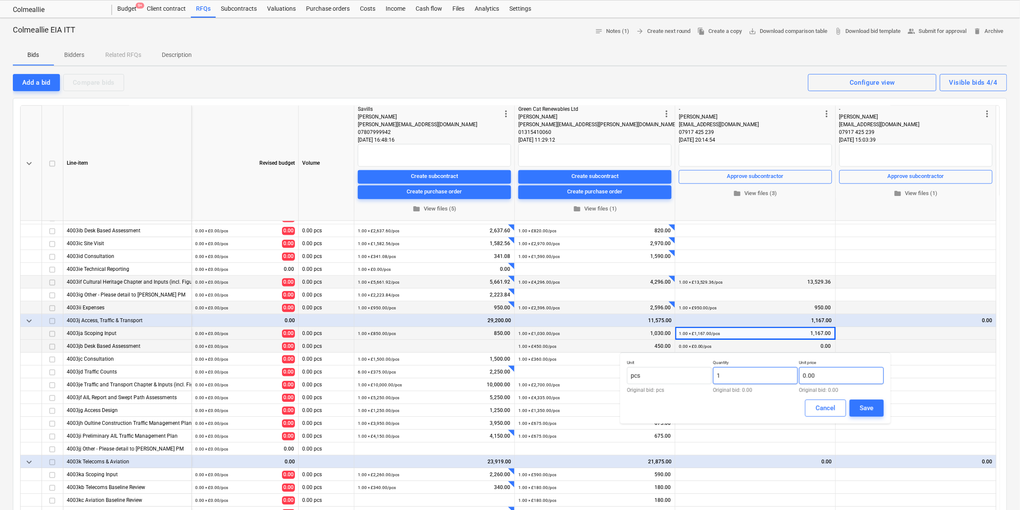
type input "1.00"
type input "546.00"
click at [580, 299] on button "Save" at bounding box center [867, 408] width 34 height 17
click at [580, 299] on button "edit" at bounding box center [682, 373] width 10 height 10
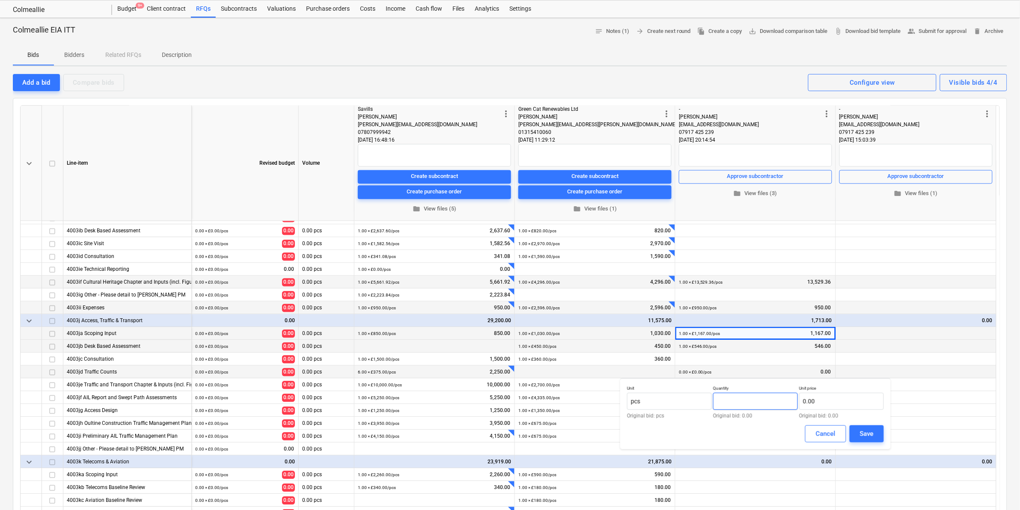
click at [580, 299] on input "text" at bounding box center [755, 401] width 85 height 17
type input "1.00"
paste input "332.5"
type input "332.50"
click at [580, 299] on div "Save" at bounding box center [867, 434] width 14 height 11
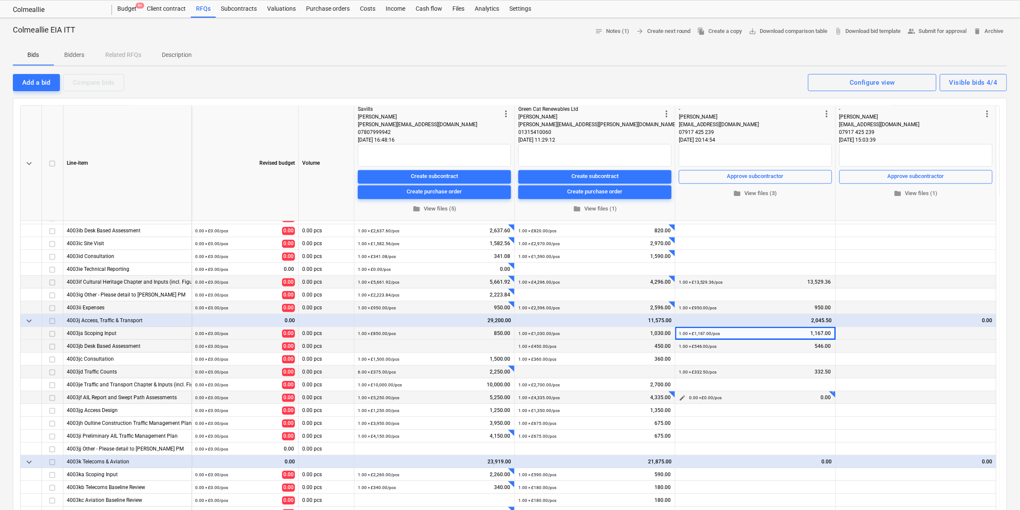
click at [580, 299] on span "edit" at bounding box center [682, 398] width 7 height 7
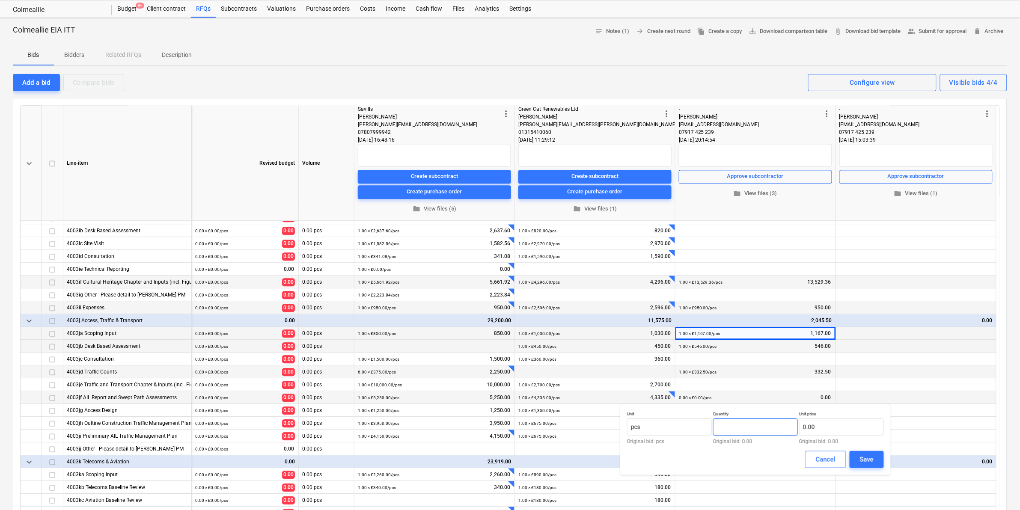
click at [580, 299] on input "text" at bounding box center [755, 427] width 85 height 17
type input "1.00"
paste input "4999"
type input "4,999.00"
click at [580, 299] on button "Save" at bounding box center [867, 459] width 34 height 17
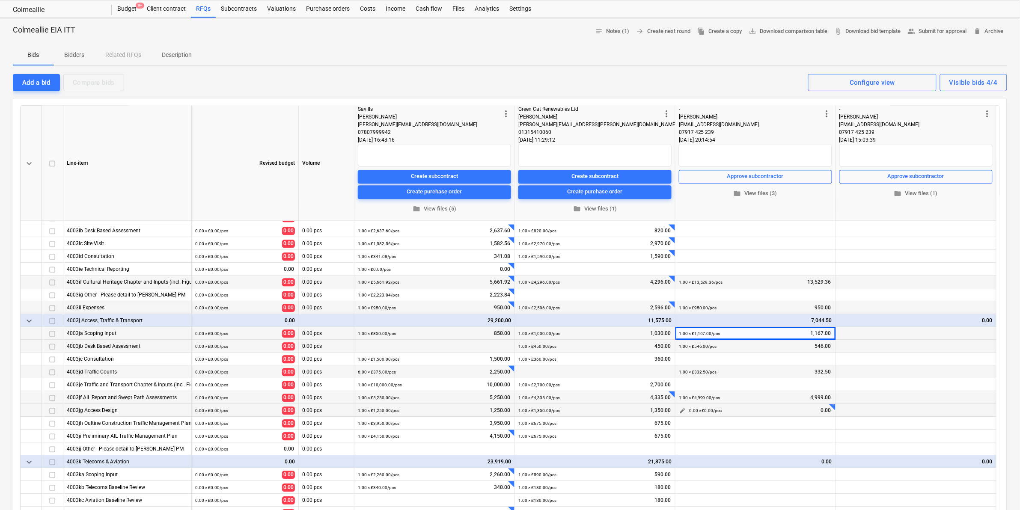
click at [580, 299] on span "edit" at bounding box center [682, 411] width 7 height 7
click at [580, 299] on input "text" at bounding box center [755, 440] width 85 height 17
type input "1.00"
paste input "6810"
type input "6,810.00"
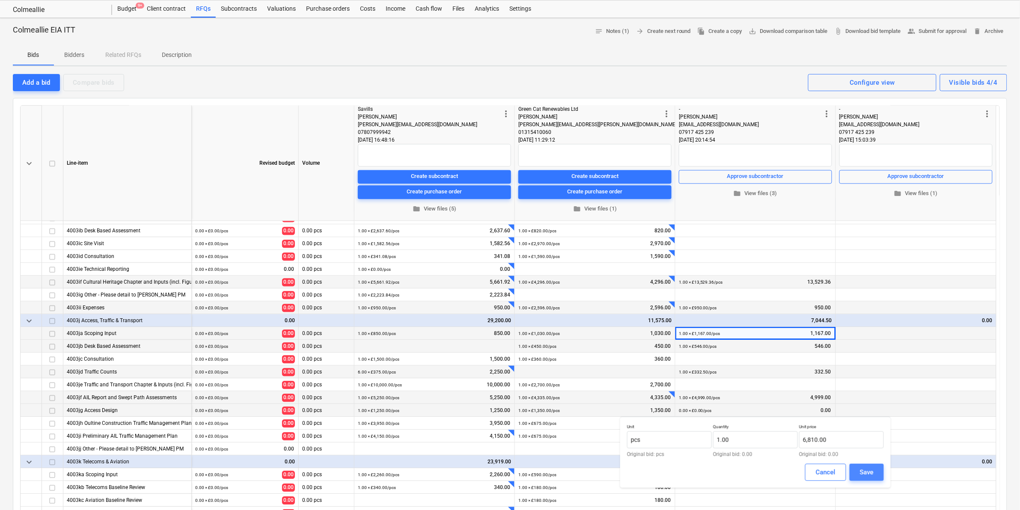
click at [580, 299] on div "Save" at bounding box center [867, 472] width 14 height 11
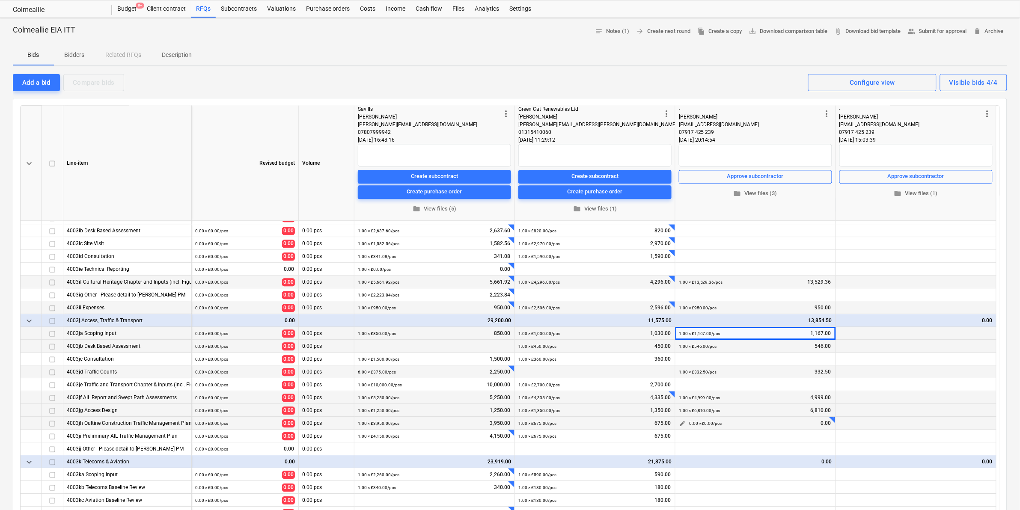
click at [580, 299] on span "edit" at bounding box center [682, 424] width 7 height 7
click at [580, 299] on input "text" at bounding box center [755, 452] width 85 height 17
type input "1.00"
paste input "1534.5"
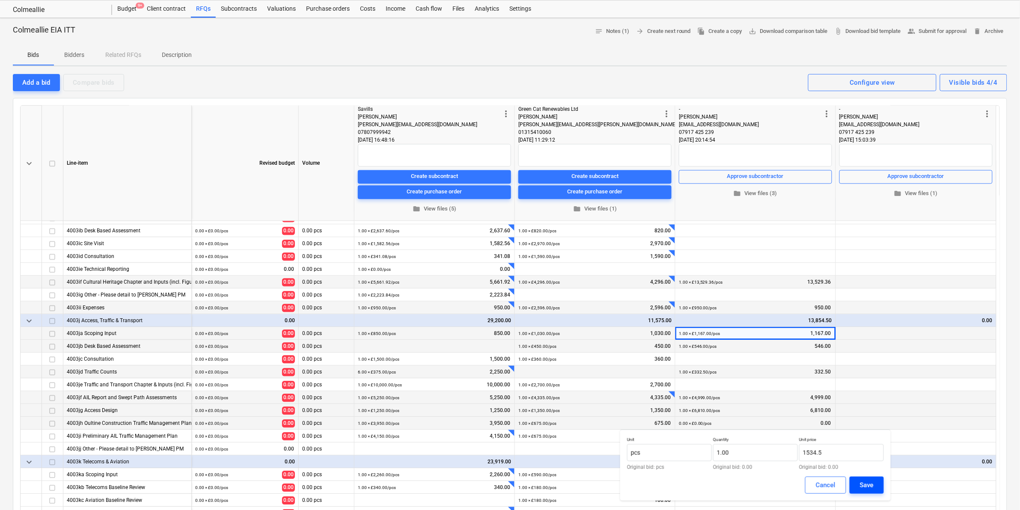
type input "1,534.50"
click at [580, 299] on div "Save" at bounding box center [867, 485] width 14 height 11
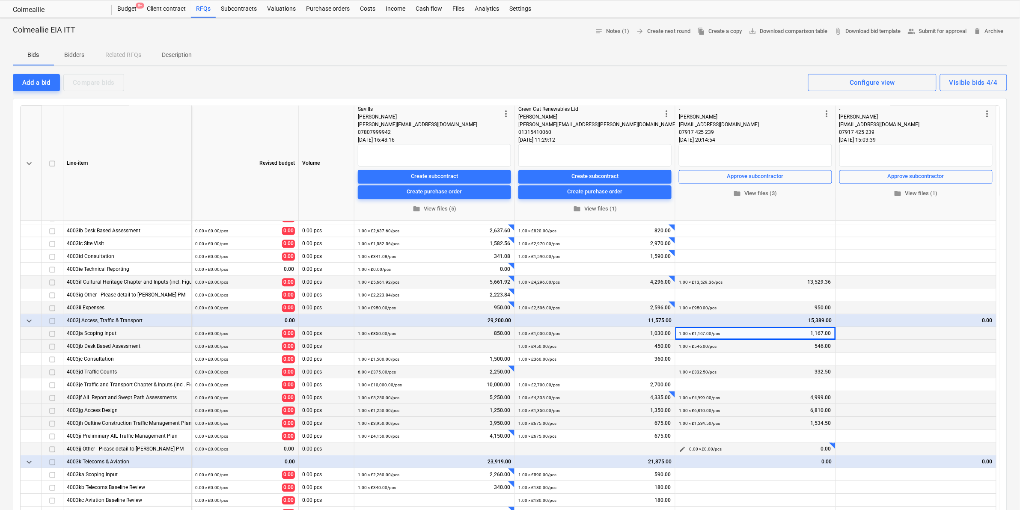
click at [580, 299] on button "edit" at bounding box center [682, 450] width 10 height 10
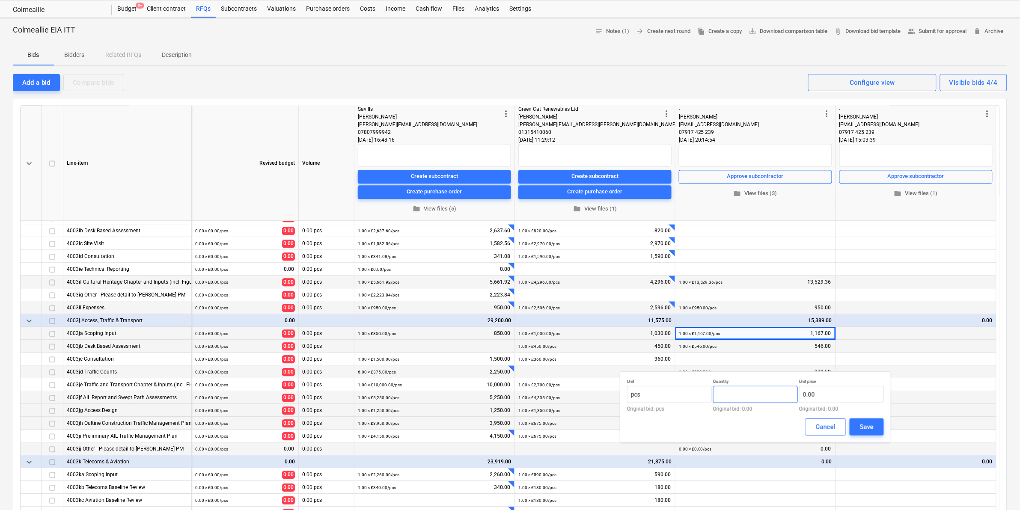
click at [580, 299] on input "text" at bounding box center [755, 394] width 85 height 17
type input "1.00"
paste input "1881.5"
type input "1,881.50"
click at [580, 299] on button "Save" at bounding box center [867, 427] width 34 height 17
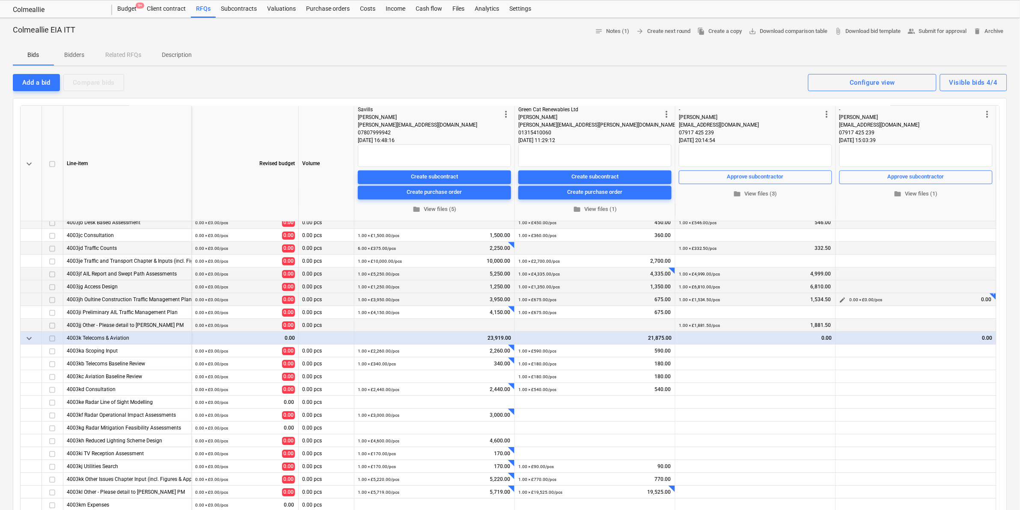
scroll to position [906, 0]
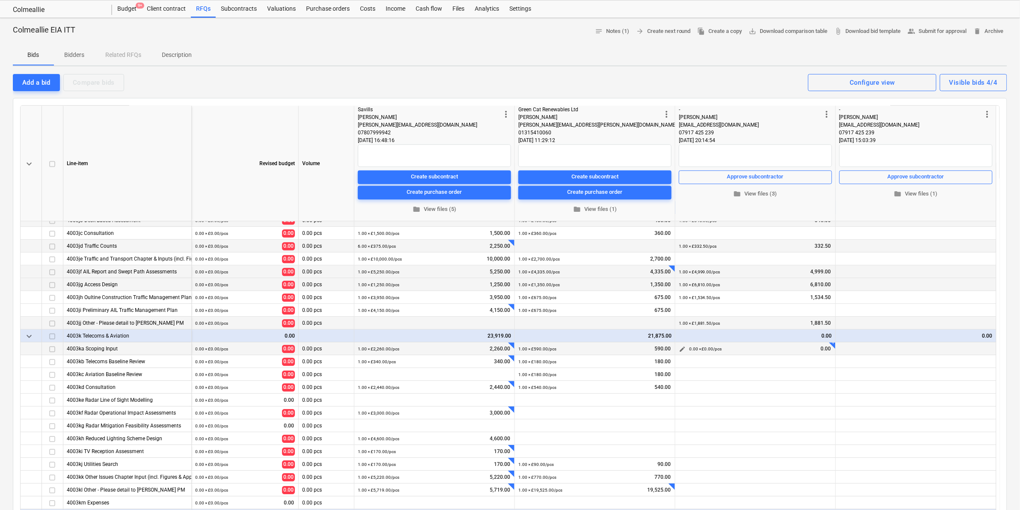
click at [580, 299] on button "edit" at bounding box center [682, 349] width 10 height 10
click at [580, 299] on input "text" at bounding box center [755, 377] width 85 height 17
type input "1.00"
paste input "3845"
type input "3,845.00"
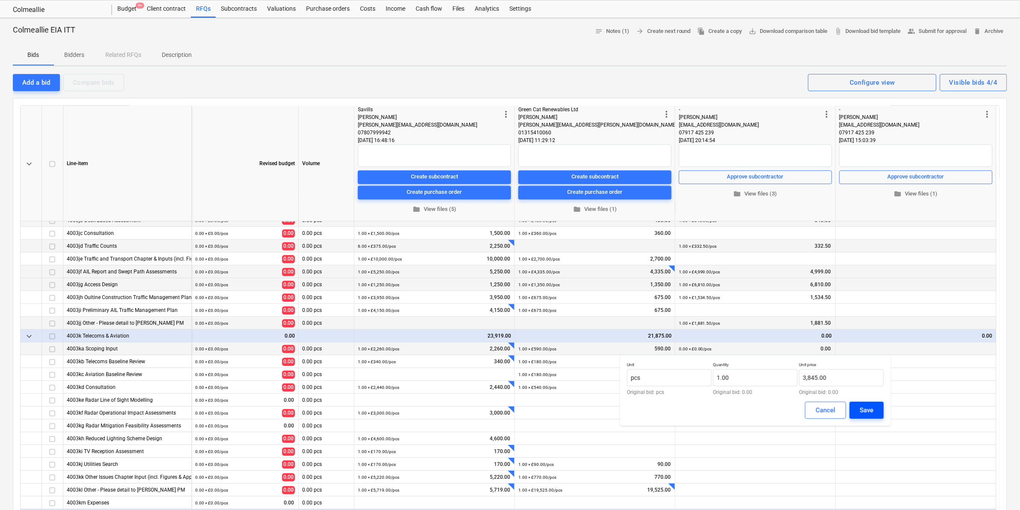
click at [580, 299] on button "Save" at bounding box center [867, 410] width 34 height 17
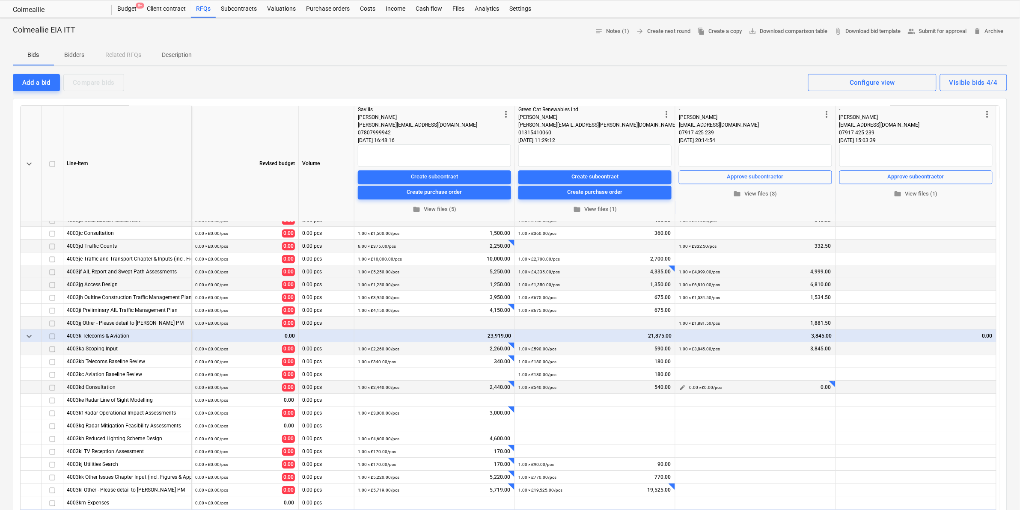
click at [580, 299] on span "edit" at bounding box center [682, 387] width 7 height 7
click at [580, 299] on input "text" at bounding box center [755, 416] width 85 height 17
type input "1.00"
paste input "2310"
type input "2,310.00"
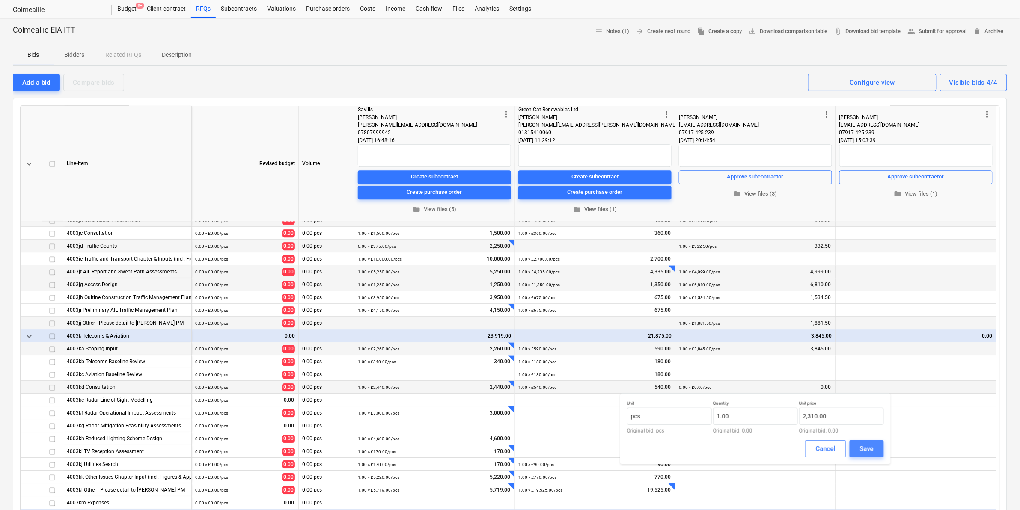
click at [580, 299] on button "Save" at bounding box center [867, 449] width 34 height 17
click at [580, 299] on span "edit" at bounding box center [682, 400] width 7 height 7
click at [580, 299] on input "text" at bounding box center [755, 429] width 85 height 17
type input "1.00"
paste input "3300"
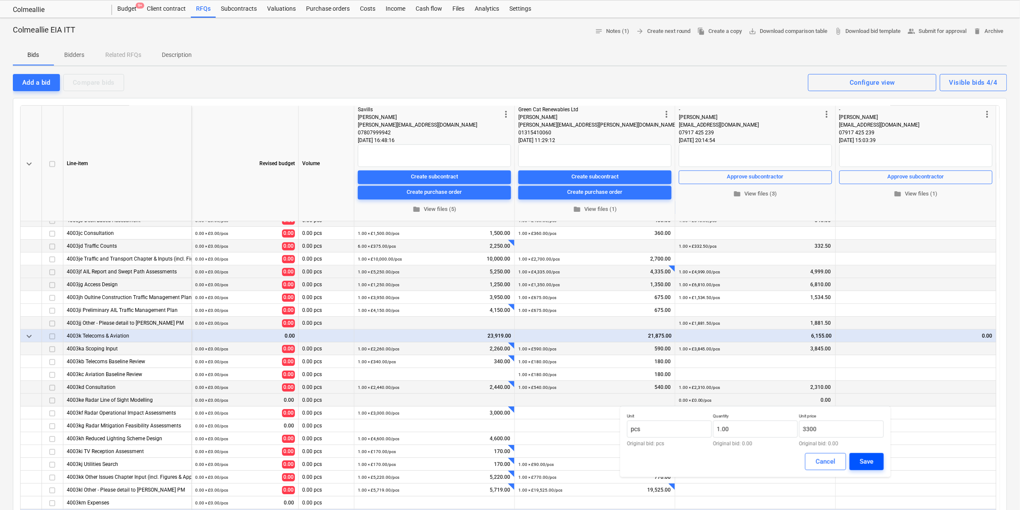
type input "3,300.00"
click at [580, 299] on div "Save" at bounding box center [867, 461] width 14 height 11
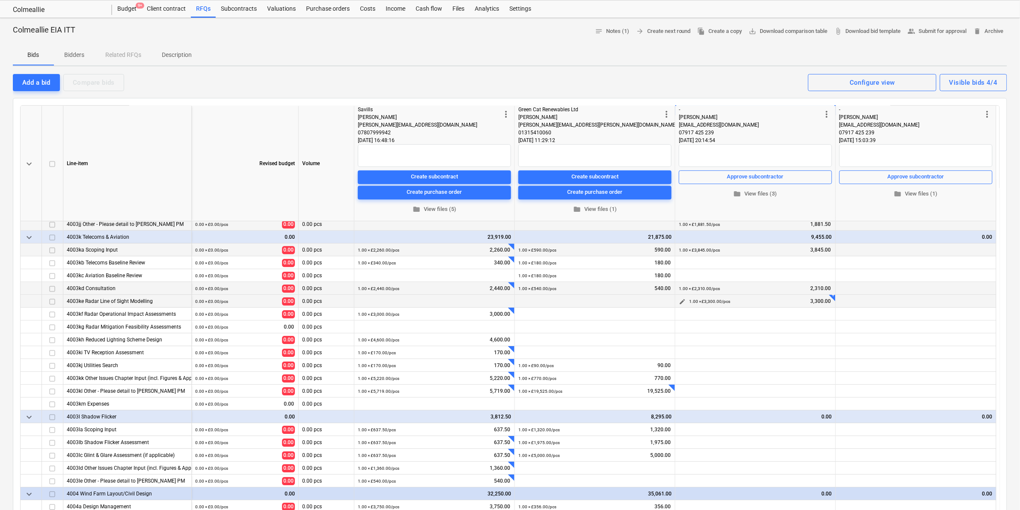
scroll to position [1067, 0]
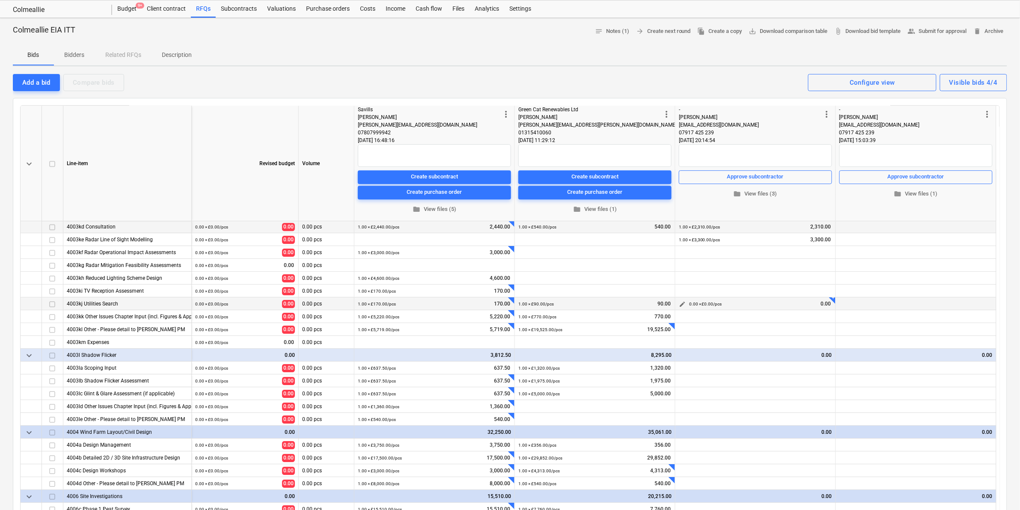
click at [580, 299] on span "edit" at bounding box center [682, 304] width 7 height 7
click at [580, 299] on input "text" at bounding box center [755, 332] width 85 height 17
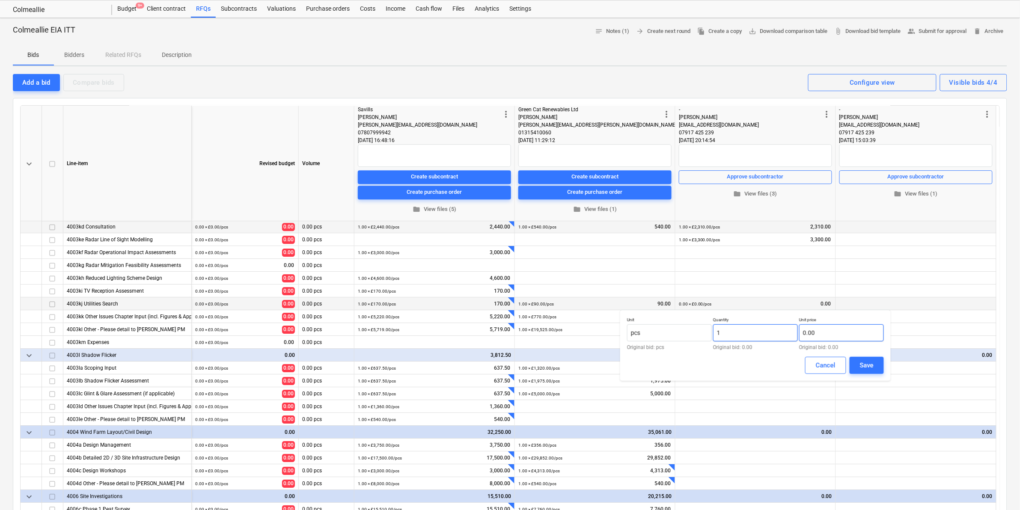
type input "1.00"
paste input "1465.7"
type input "1,465.70"
click at [580, 299] on div "Save" at bounding box center [867, 365] width 14 height 11
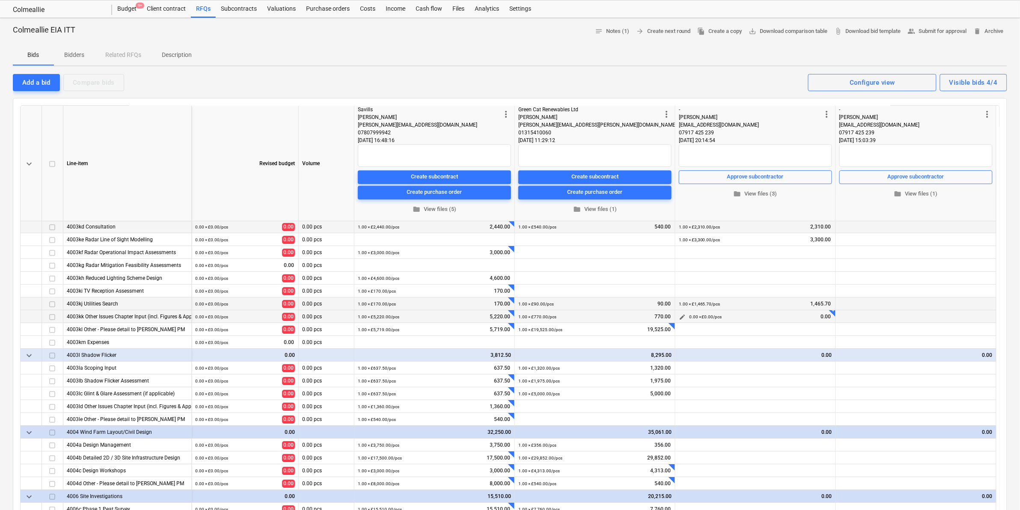
click at [580, 299] on span "edit" at bounding box center [682, 317] width 7 height 7
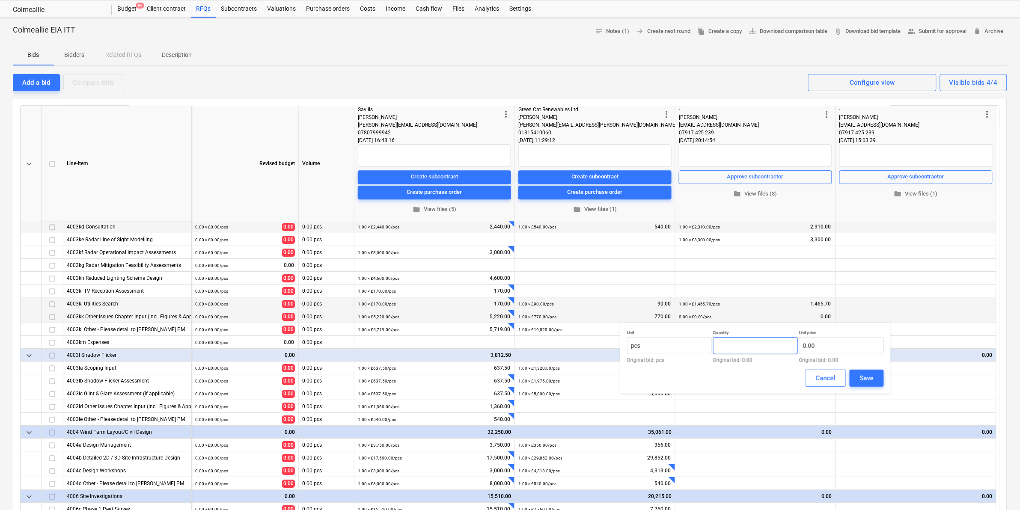
click at [580, 299] on input "text" at bounding box center [755, 345] width 85 height 17
type input "1.00"
paste input "10994.5"
type input "10,994.50"
click at [580, 299] on div "Save" at bounding box center [867, 378] width 14 height 11
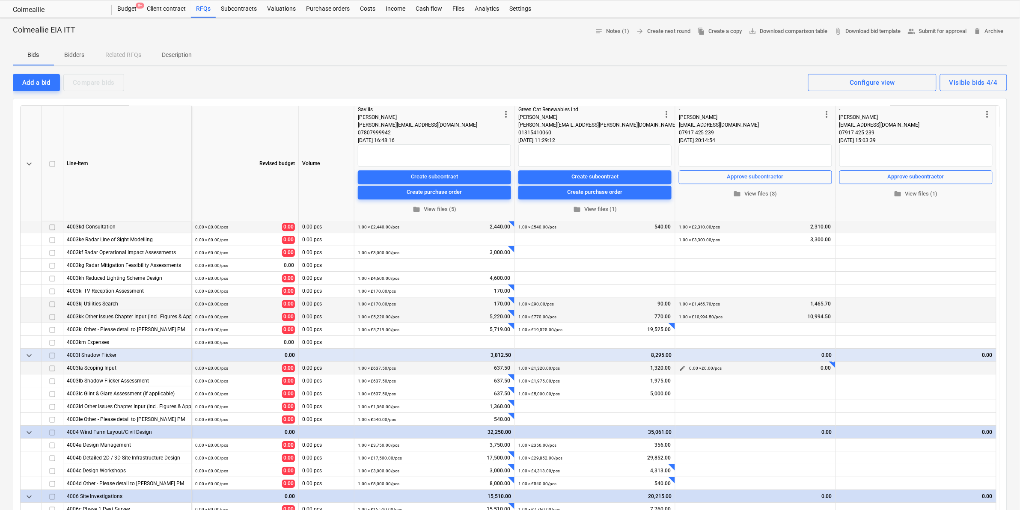
click at [580, 299] on span "edit" at bounding box center [682, 368] width 7 height 7
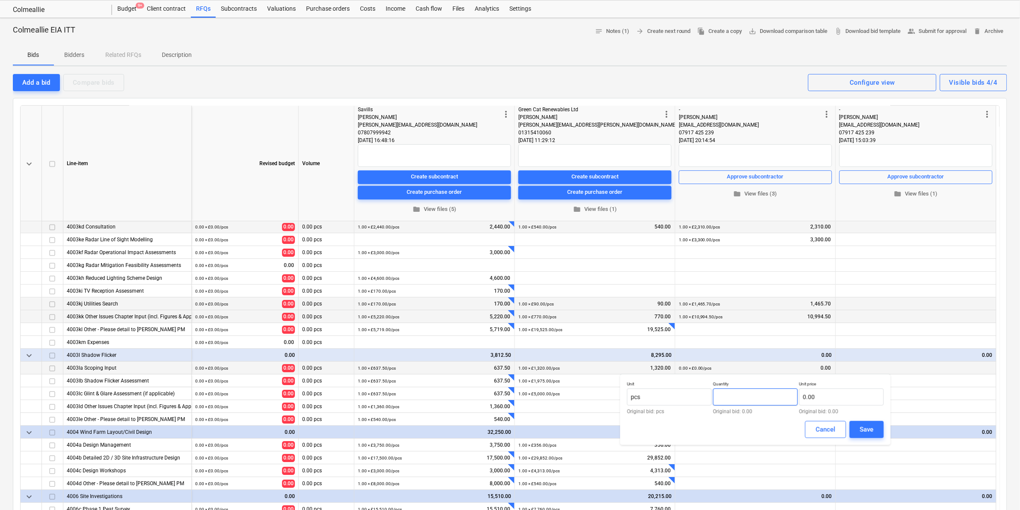
click at [580, 299] on input "text" at bounding box center [755, 397] width 85 height 17
type input "1.00"
paste input "1117.5"
type input "1,117.50"
click at [580, 299] on div "Save" at bounding box center [867, 429] width 14 height 11
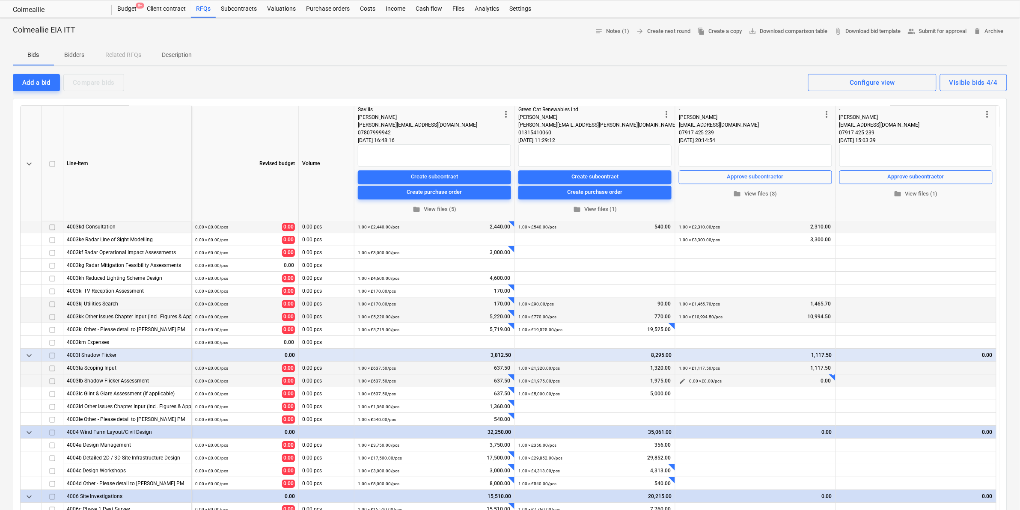
click at [580, 299] on span "edit" at bounding box center [682, 381] width 7 height 7
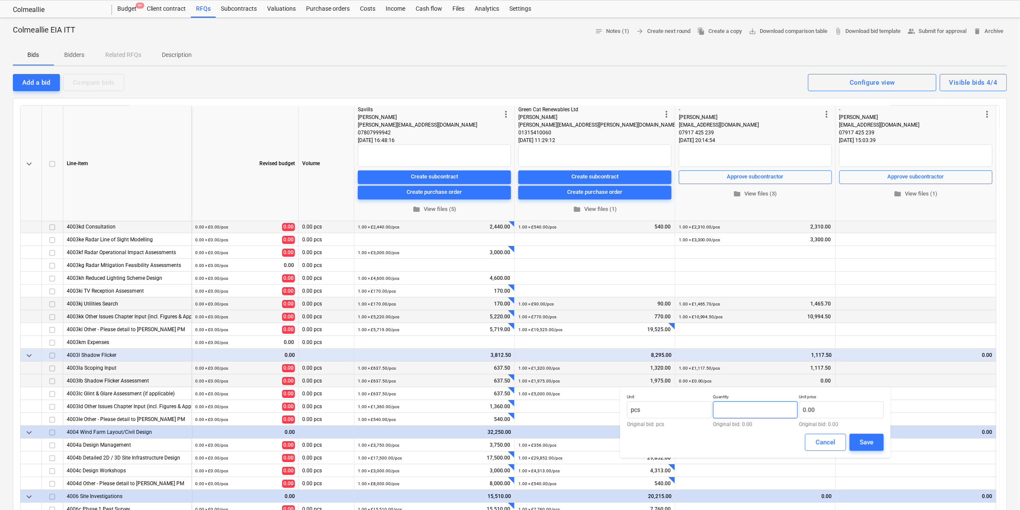
click at [580, 299] on input "text" at bounding box center [755, 410] width 85 height 17
type input "1.00"
paste input "2850"
type input "2,850.00"
click at [580, 299] on button "Save" at bounding box center [867, 442] width 34 height 17
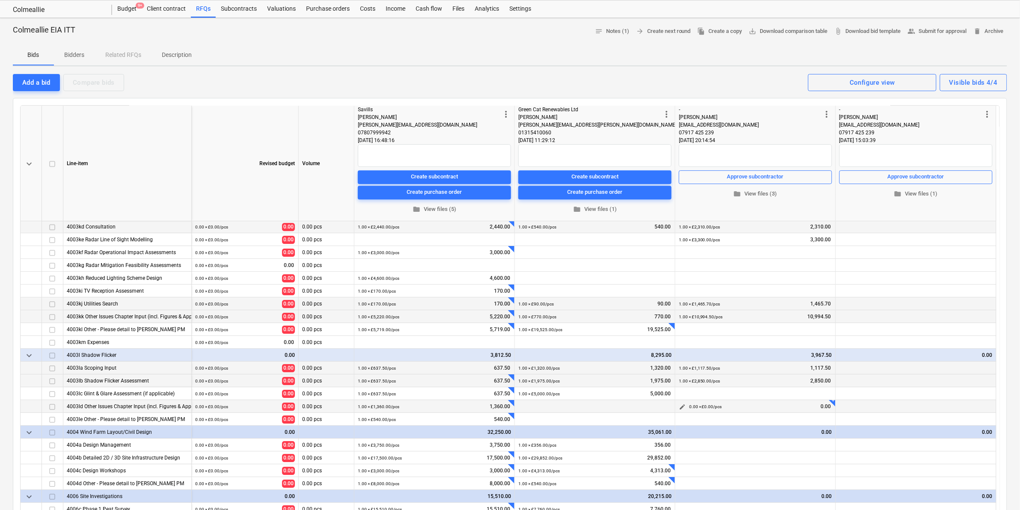
click at [580, 299] on div "edit" at bounding box center [682, 406] width 10 height 13
click at [580, 299] on span "edit" at bounding box center [682, 407] width 7 height 7
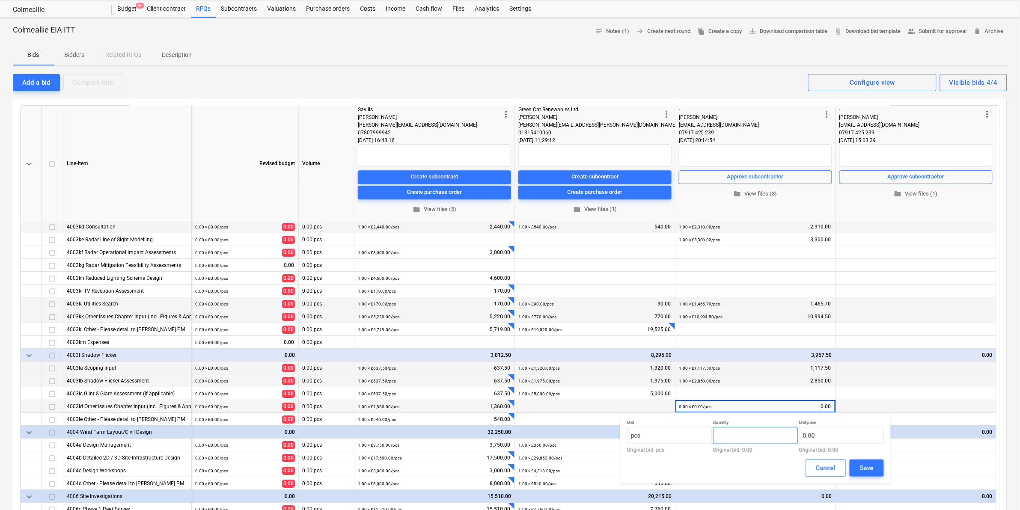
click at [580, 299] on input "text" at bounding box center [755, 435] width 85 height 17
type input "1.00"
paste input "1470"
type input "1,470.00"
click at [580, 299] on div "Save" at bounding box center [867, 468] width 14 height 11
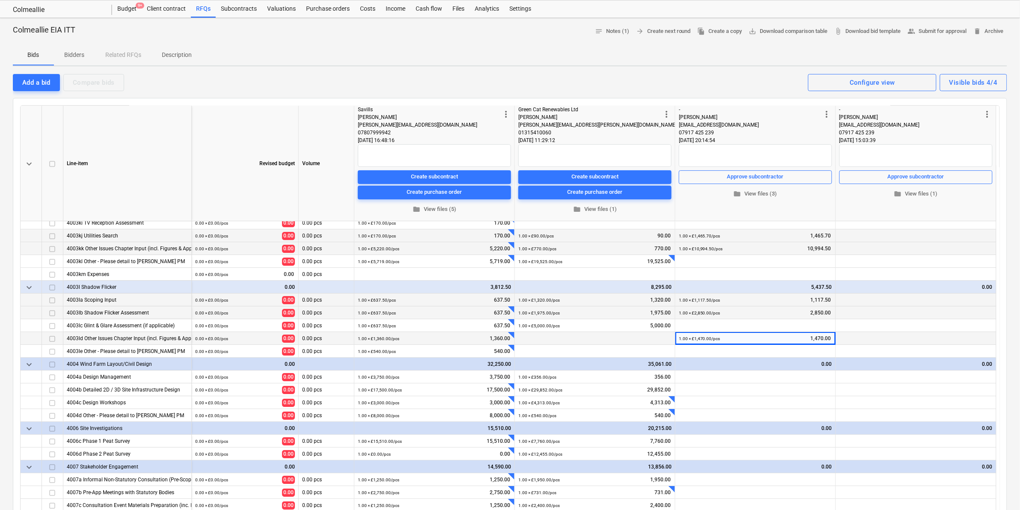
scroll to position [1137, 0]
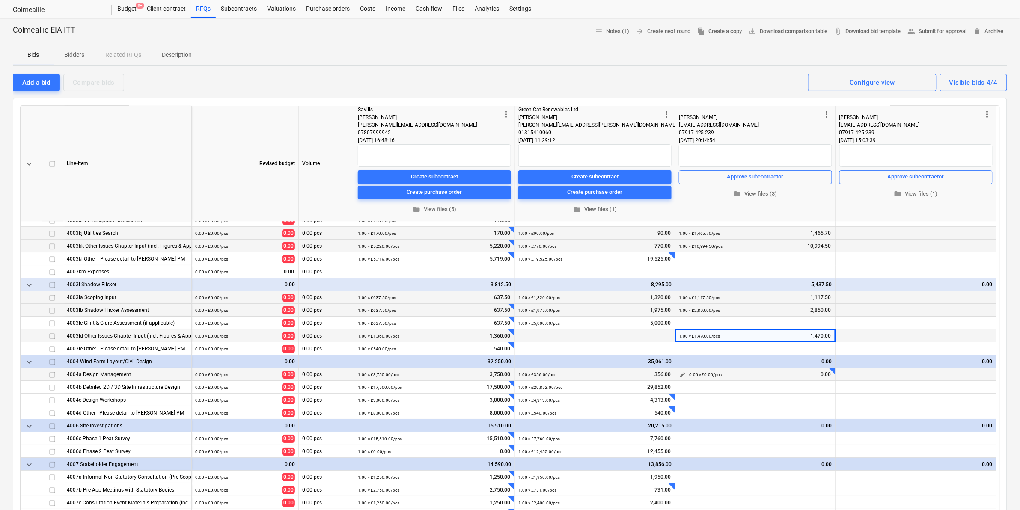
click at [580, 299] on span "edit" at bounding box center [682, 375] width 7 height 7
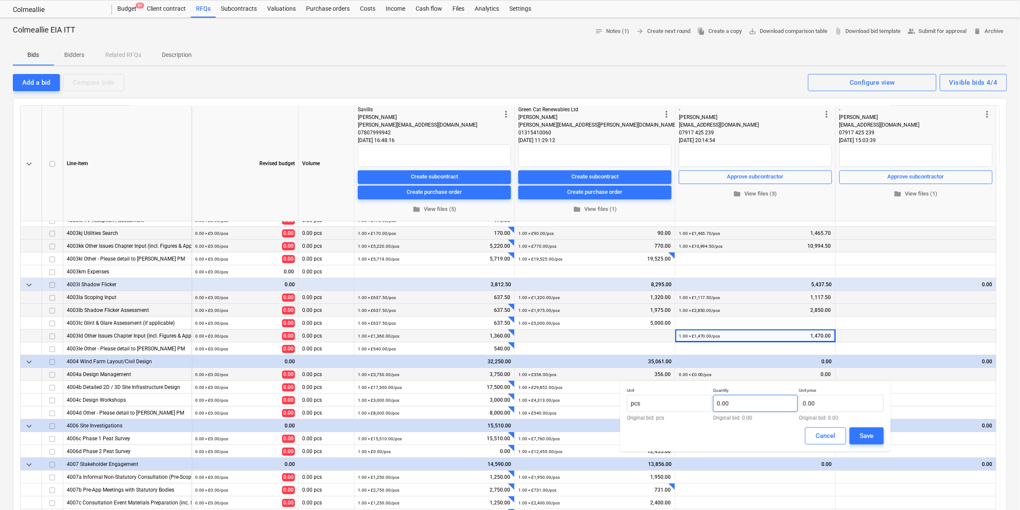
click at [580, 299] on input "0.00" at bounding box center [755, 403] width 85 height 17
type input "1.00"
paste input "4125"
type input "4,125.00"
click at [580, 299] on div "Save" at bounding box center [867, 436] width 14 height 11
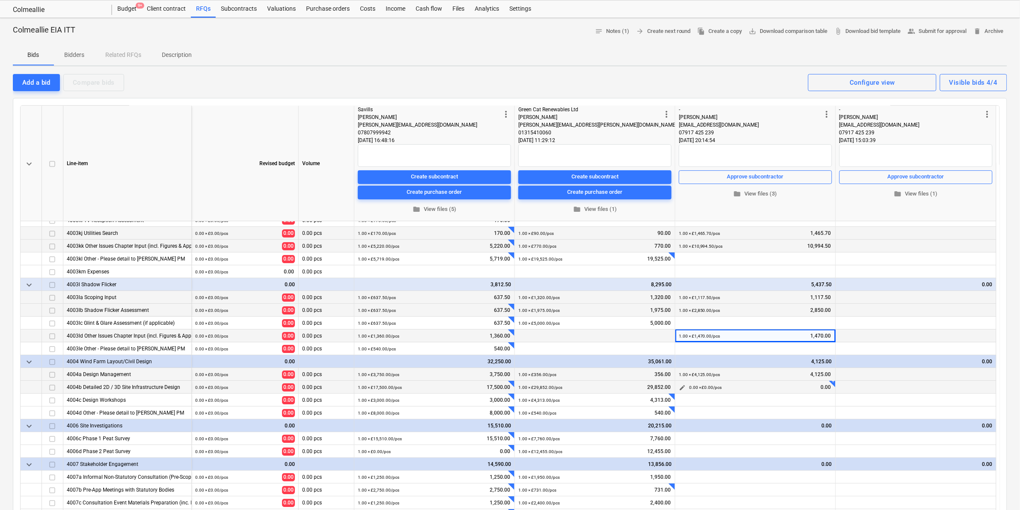
click at [580, 299] on span "edit" at bounding box center [682, 387] width 7 height 7
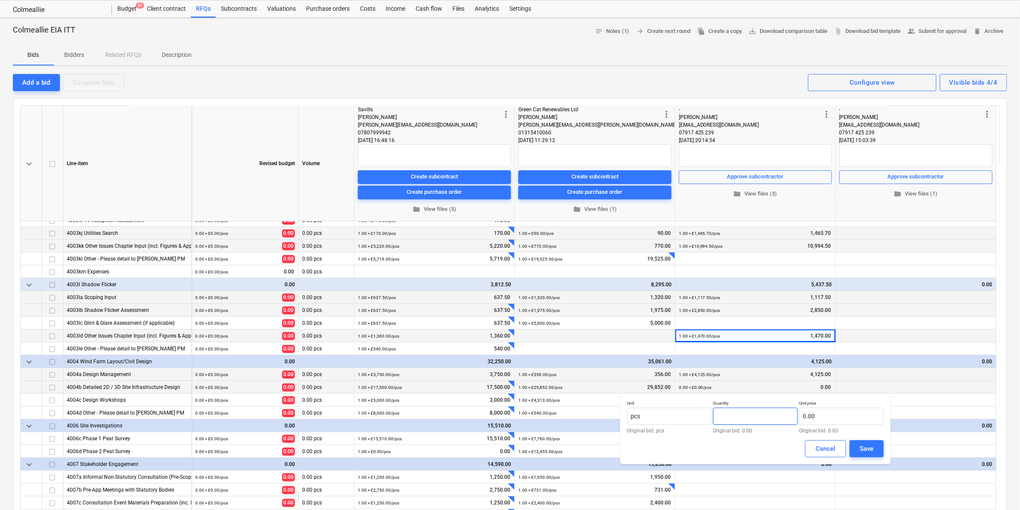
click at [580, 299] on input "text" at bounding box center [755, 416] width 85 height 17
type input "1.00"
paste input "19250"
type input "19,250.00"
click at [580, 299] on div "Save" at bounding box center [867, 449] width 14 height 11
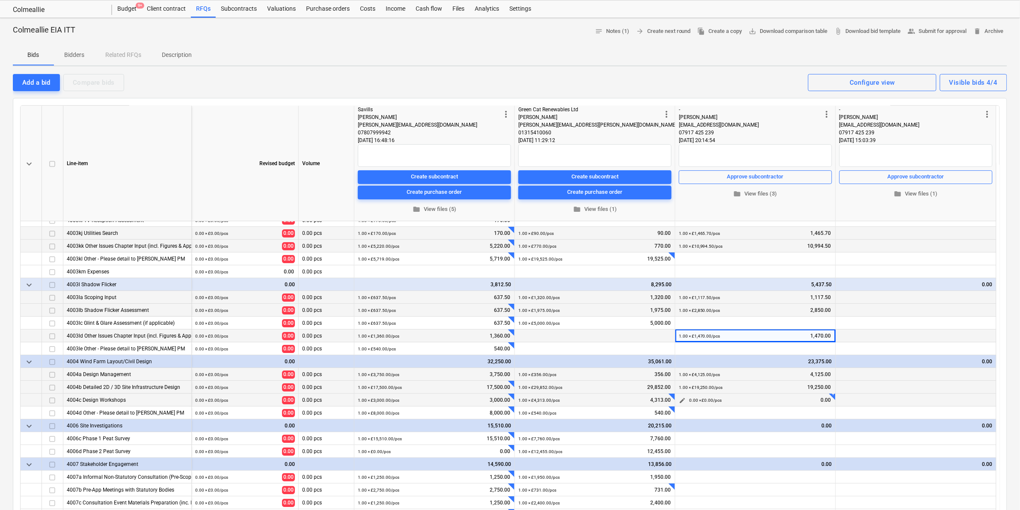
click at [580, 299] on span "edit" at bounding box center [682, 400] width 7 height 7
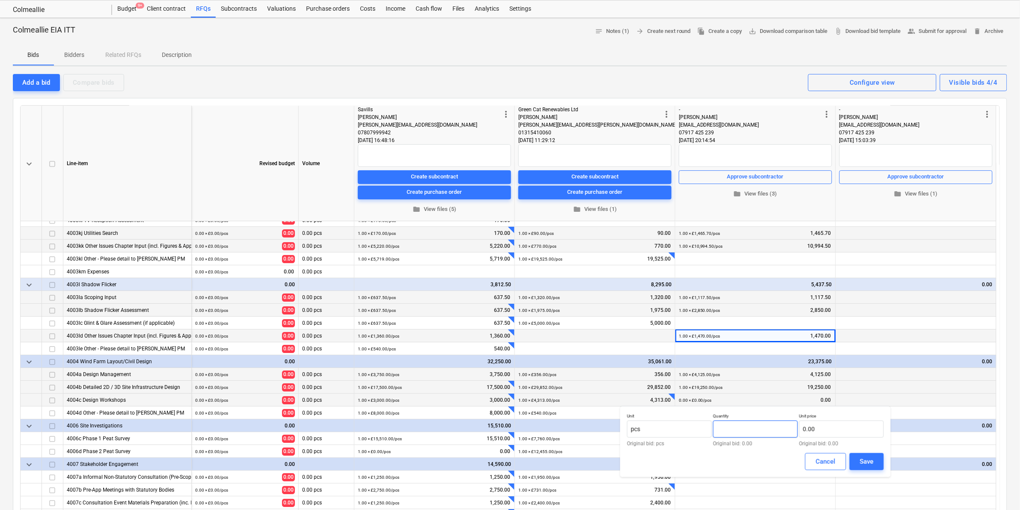
click at [580, 299] on input "text" at bounding box center [755, 429] width 85 height 17
type input "1.00"
paste input "3300"
type input "3,300.00"
click at [580, 299] on button "Save" at bounding box center [867, 461] width 34 height 17
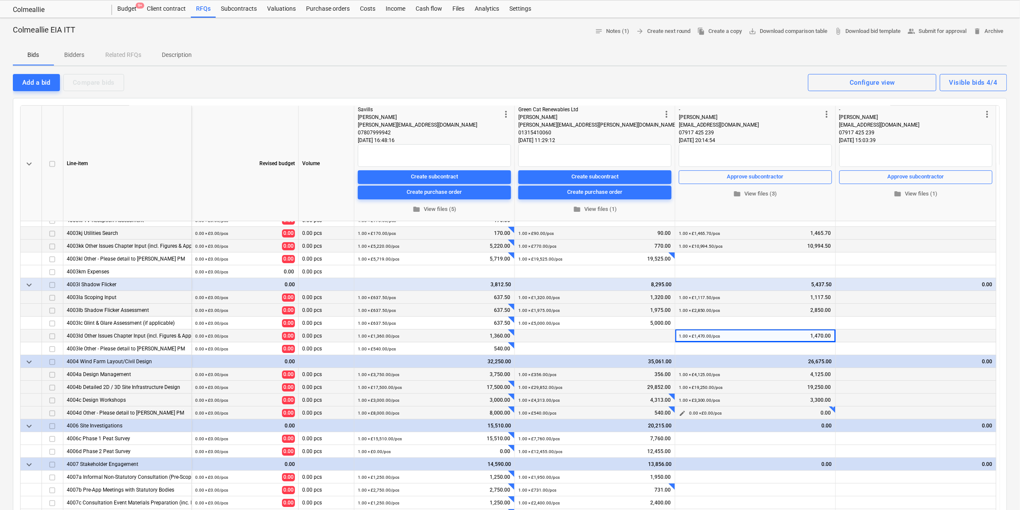
click at [580, 299] on span "edit" at bounding box center [682, 413] width 7 height 7
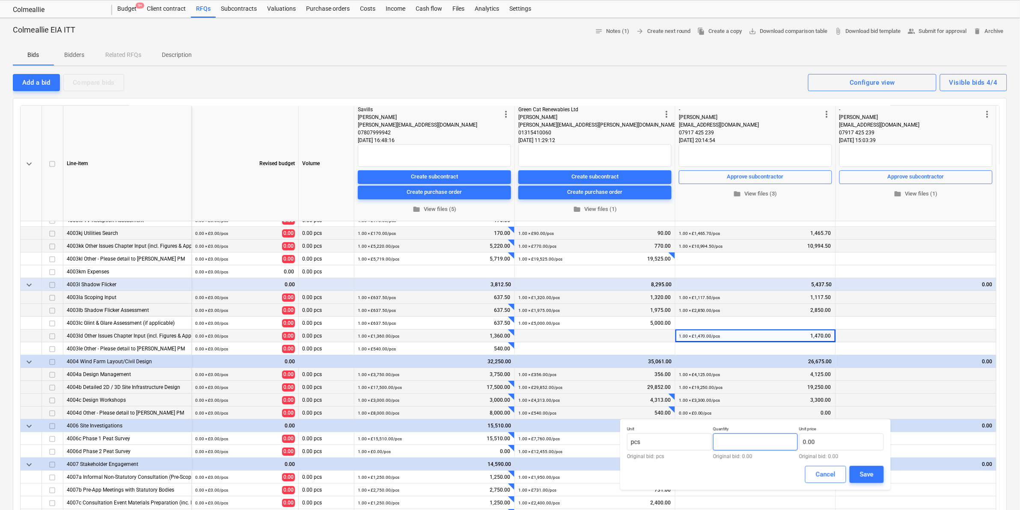
click at [580, 299] on input "text" at bounding box center [755, 442] width 85 height 17
type input "1.00"
paste input "2475"
type input "2,475.00"
click at [580, 299] on div "Save" at bounding box center [867, 474] width 14 height 11
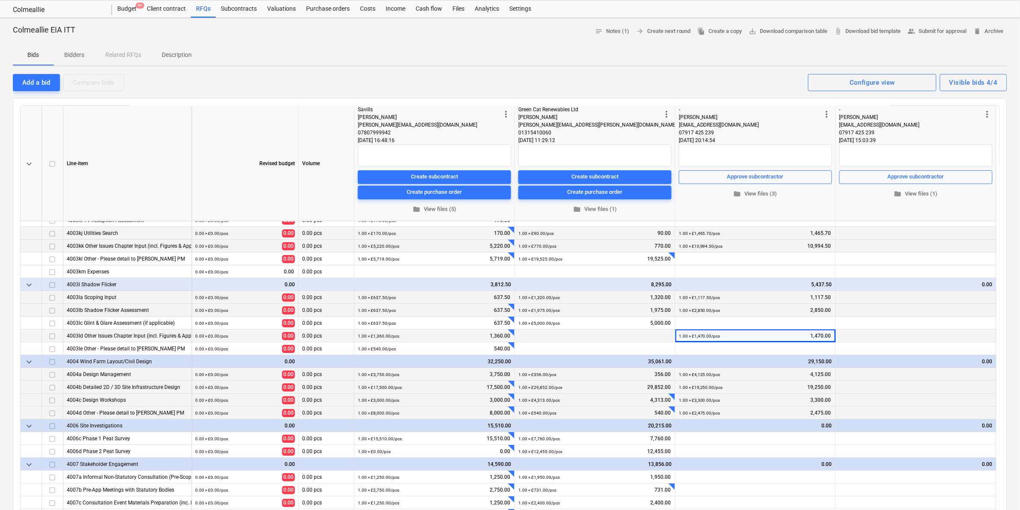
drag, startPoint x: 808, startPoint y: 428, endPoint x: 806, endPoint y: 435, distance: 7.1
click at [580, 299] on div "keyboard_arrow_down Line-item Revised budget Volume more_vert Savills [PERSON_N…" at bounding box center [510, 322] width 980 height 434
click at [580, 299] on div "0.00 × £0.00 / pcs" at bounding box center [705, 438] width 33 height 13
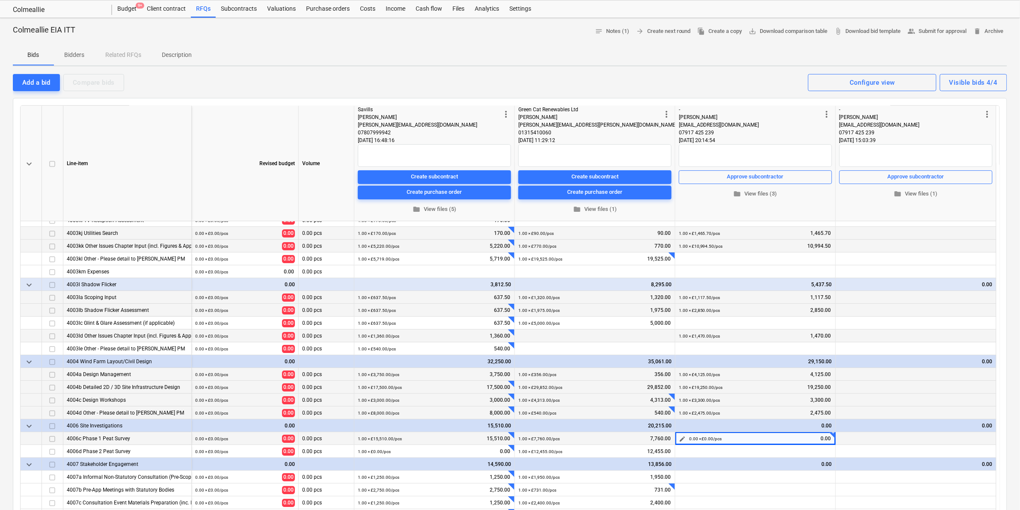
click at [580, 299] on span "edit" at bounding box center [682, 439] width 7 height 7
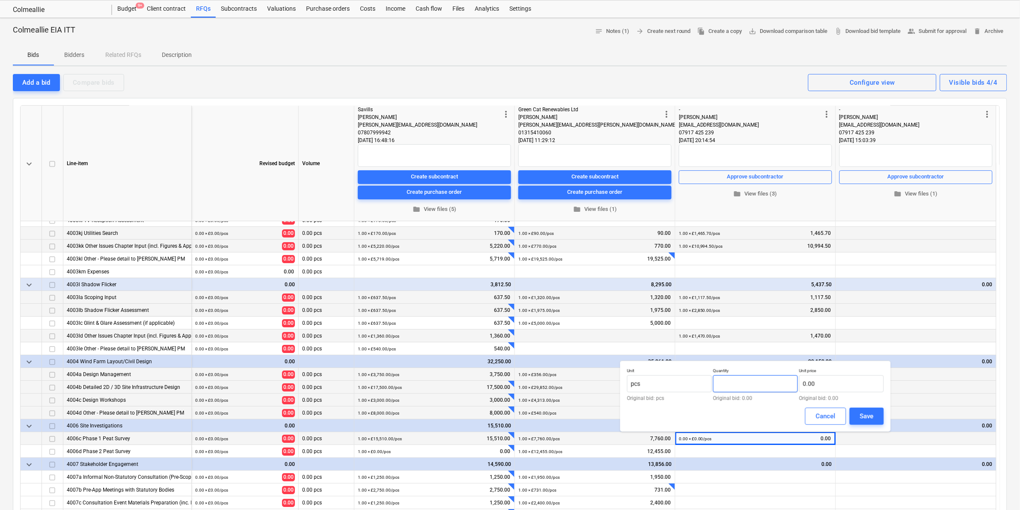
click at [580, 299] on input "text" at bounding box center [755, 383] width 85 height 17
type input "1.00"
paste input "2870"
type input "2,870.00"
click at [580, 299] on button "Save" at bounding box center [867, 416] width 34 height 17
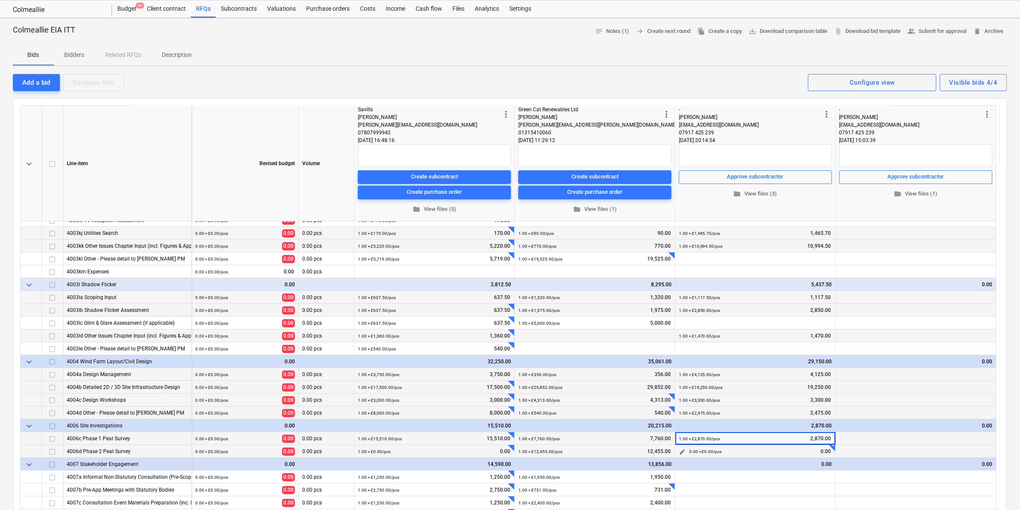
click at [580, 299] on span "edit" at bounding box center [682, 452] width 7 height 7
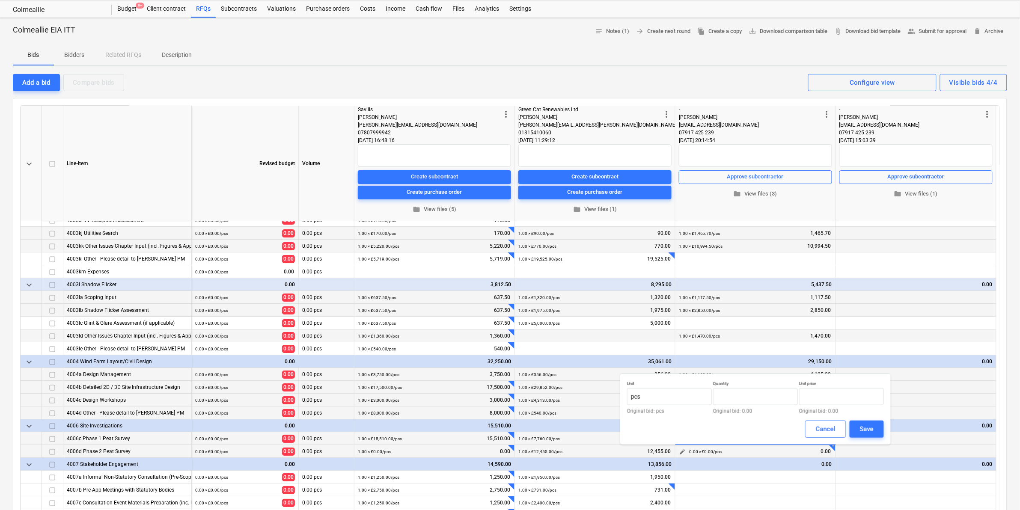
type input "0.00"
click at [580, 299] on input "text" at bounding box center [755, 396] width 85 height 17
type input "1.00"
paste input "4395"
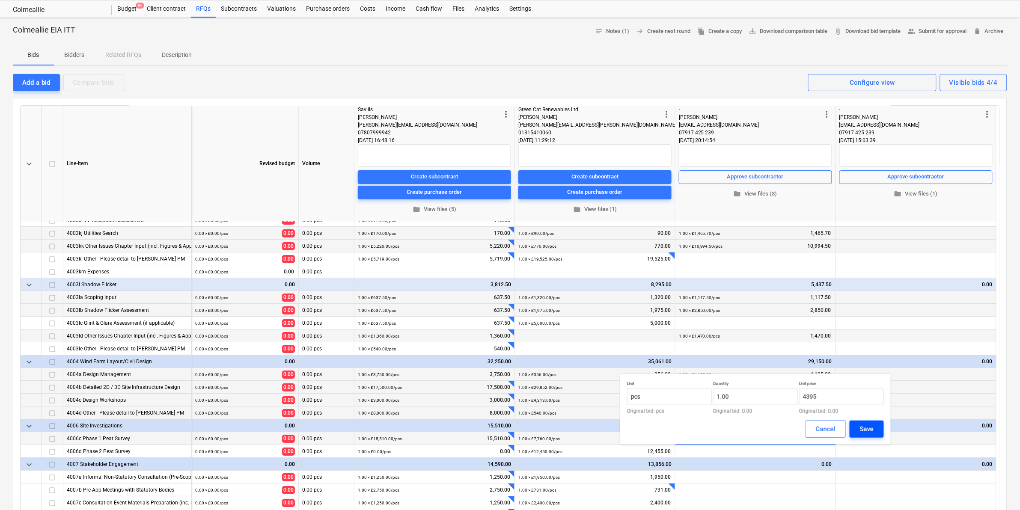
type input "4,395.00"
click at [580, 299] on div "Save" at bounding box center [867, 429] width 14 height 11
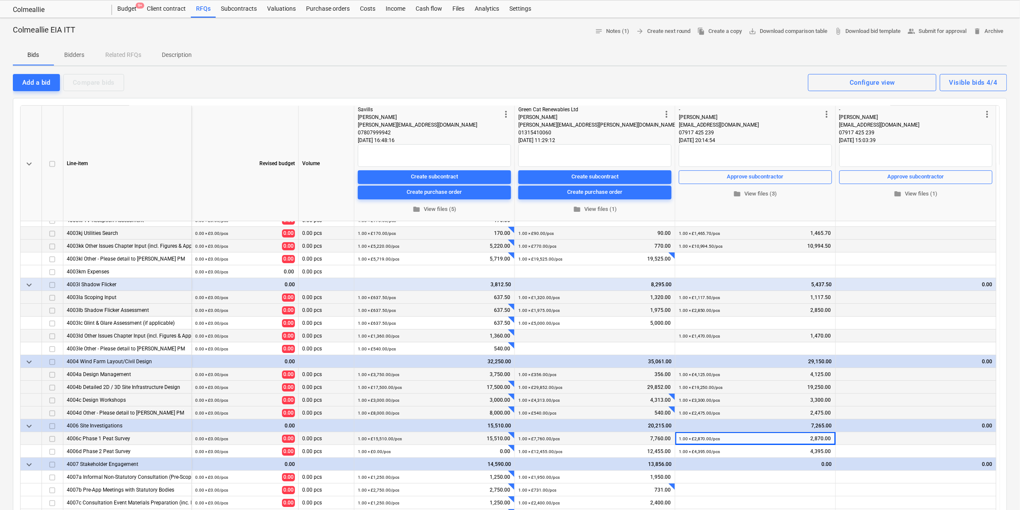
scroll to position [1198, 0]
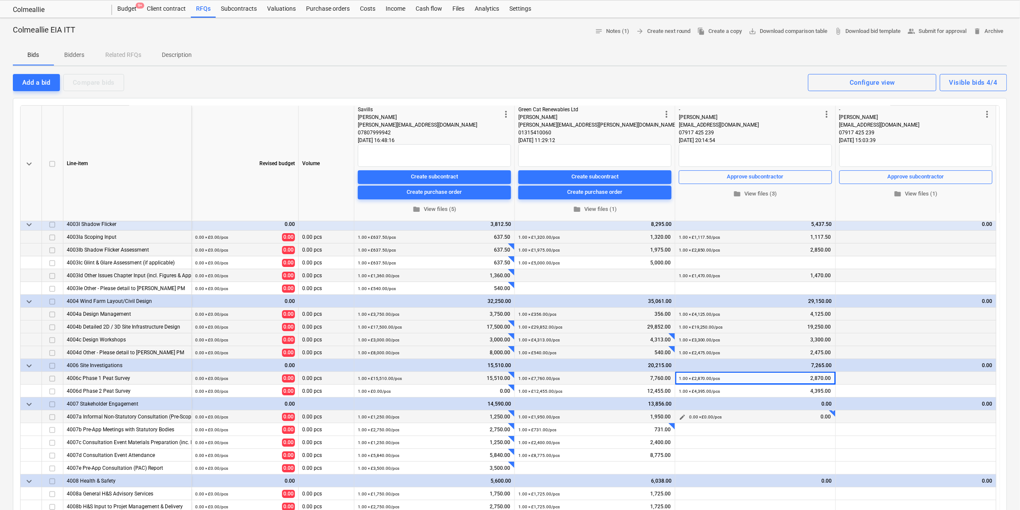
click at [580, 299] on span "edit" at bounding box center [682, 417] width 7 height 7
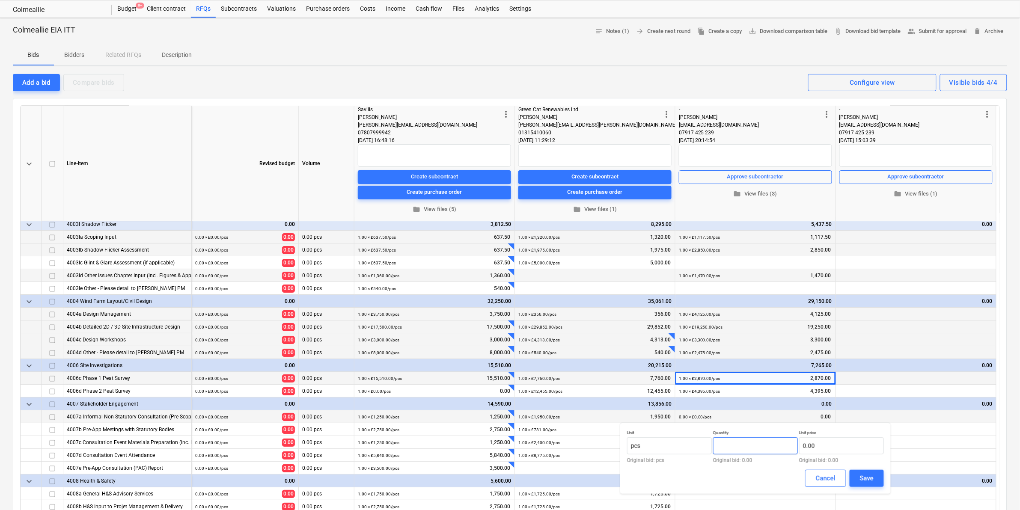
click at [580, 299] on input "text" at bounding box center [755, 446] width 85 height 17
type input "1.00"
paste input "4760"
type input "4,760.00"
click at [580, 299] on div "Save" at bounding box center [867, 478] width 14 height 11
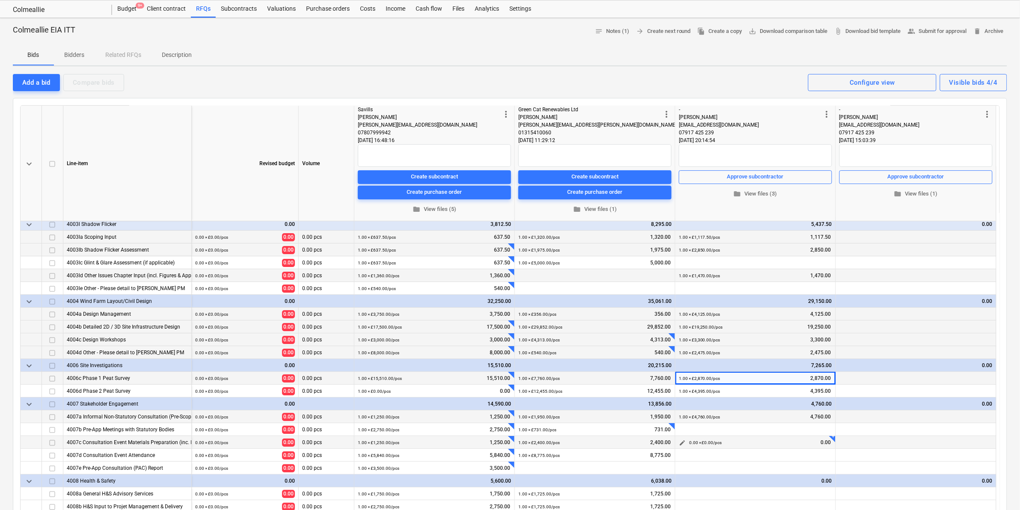
click at [580, 299] on span "edit" at bounding box center [682, 443] width 7 height 7
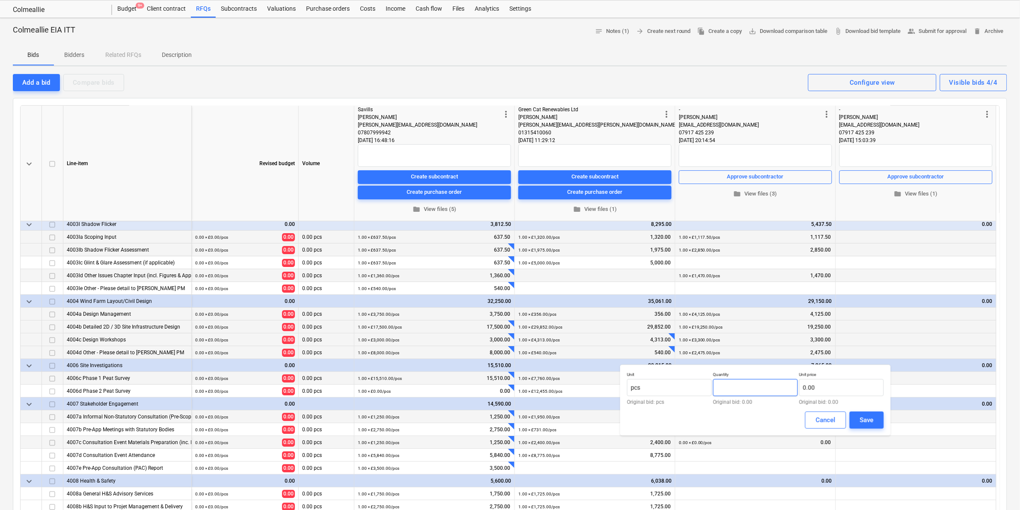
click at [580, 299] on input "text" at bounding box center [755, 387] width 85 height 17
type input "1.00"
paste input "19695"
type input "19,695.00"
click at [580, 299] on div "Save" at bounding box center [867, 420] width 14 height 11
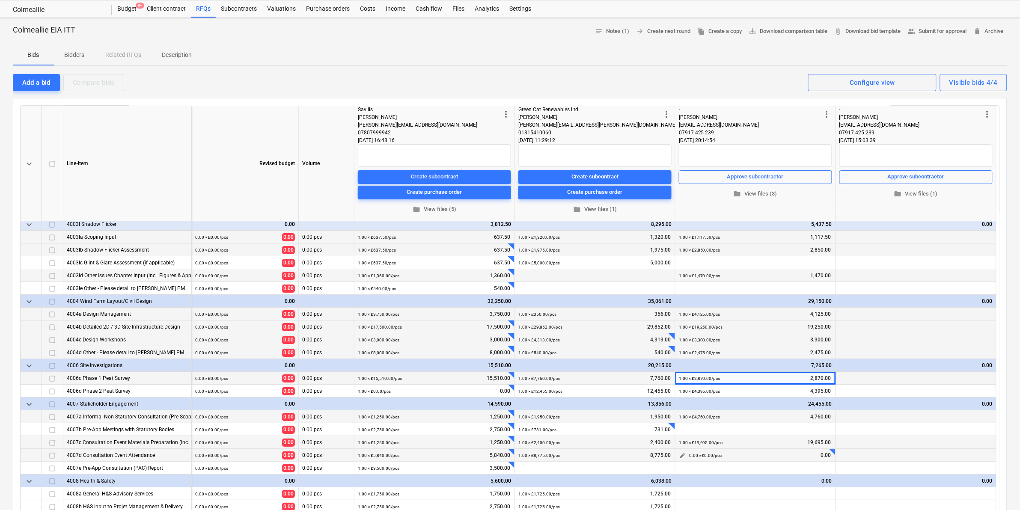
click at [580, 299] on span "edit" at bounding box center [682, 455] width 7 height 7
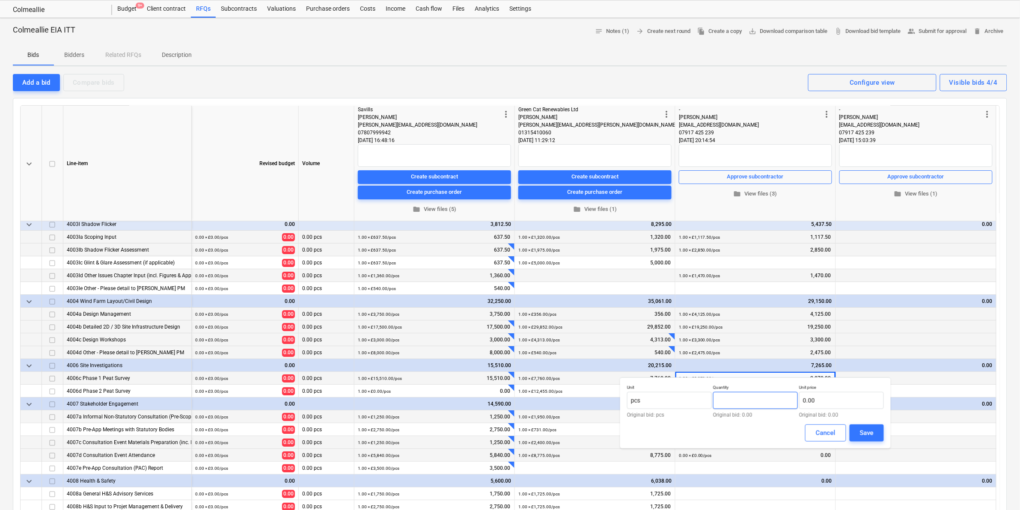
click at [580, 299] on input "text" at bounding box center [755, 400] width 85 height 17
type input "1.00"
paste input "6780"
type input "6,780.00"
click at [580, 299] on div "Save" at bounding box center [867, 433] width 14 height 11
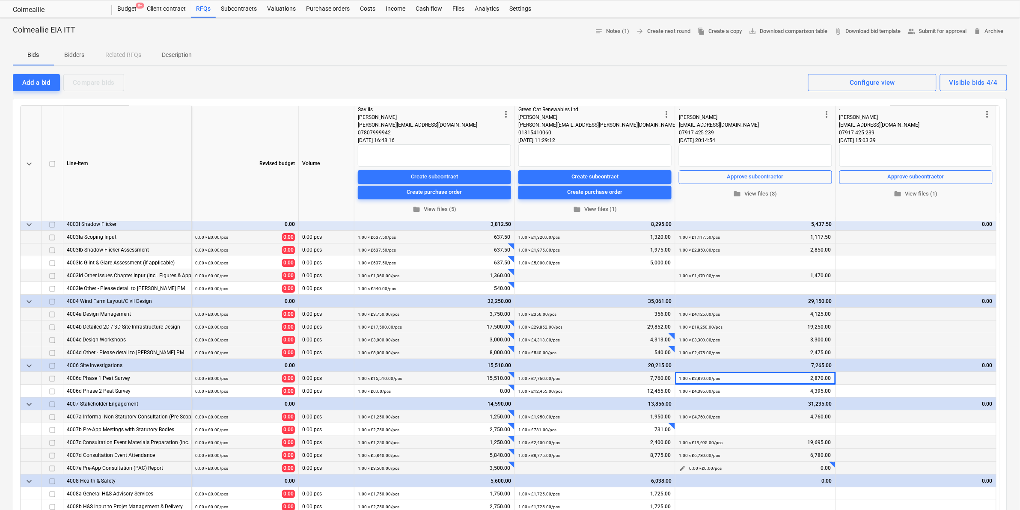
click at [580, 299] on button "edit" at bounding box center [682, 469] width 10 height 10
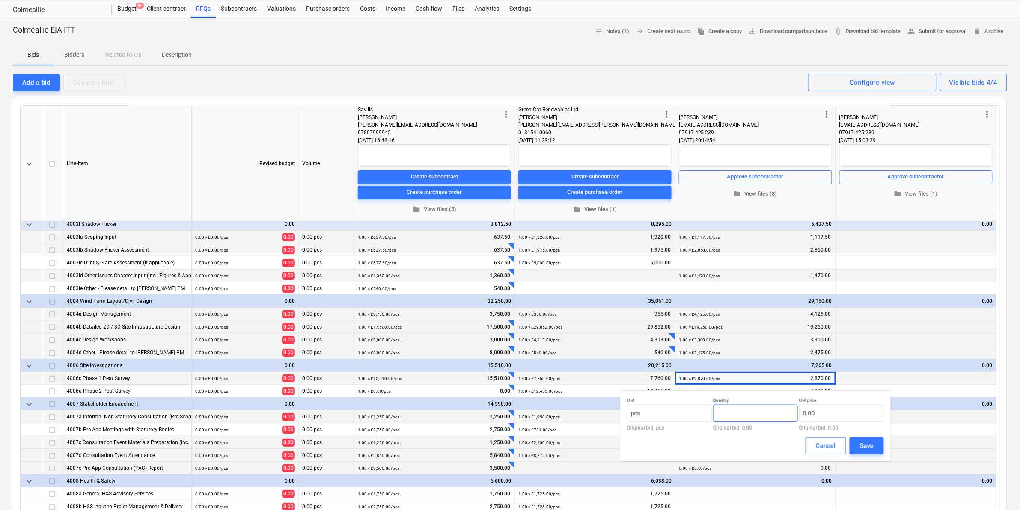
click at [580, 299] on input "text" at bounding box center [755, 413] width 85 height 17
type input "1.00"
paste input "3130"
type input "3,130.00"
click at [580, 299] on div "Save" at bounding box center [867, 446] width 14 height 11
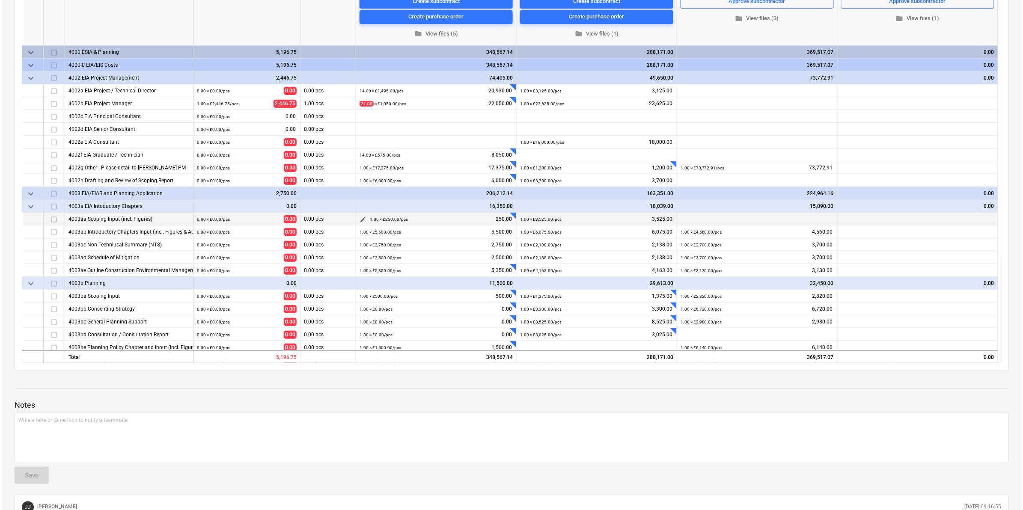
scroll to position [0, 0]
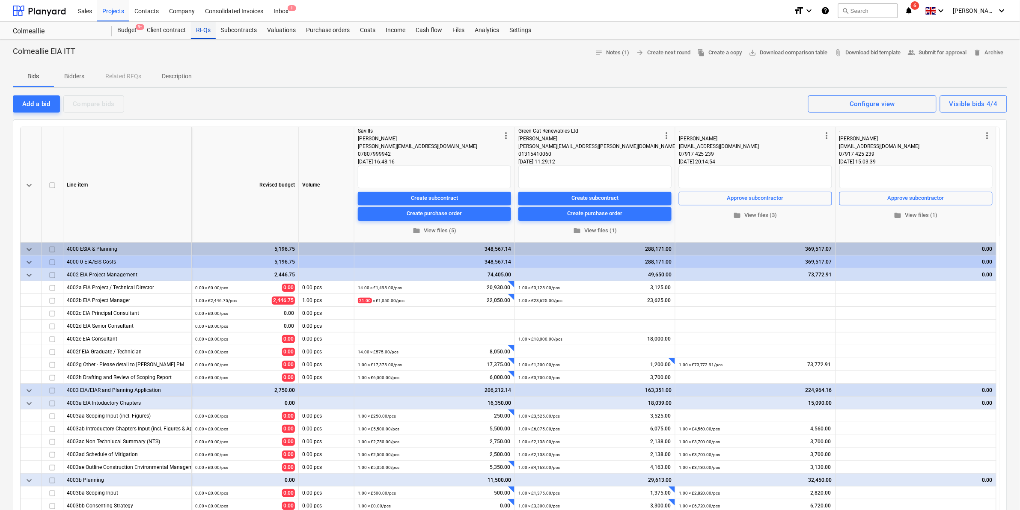
click at [199, 30] on div "RFQs" at bounding box center [203, 30] width 25 height 17
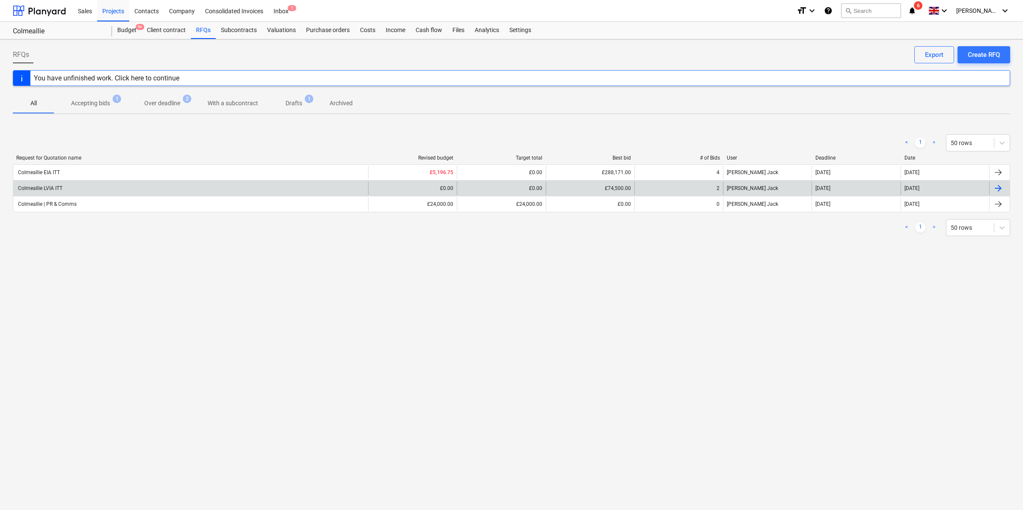
click at [54, 183] on div "Colmeallie LVIA ITT" at bounding box center [190, 189] width 355 height 14
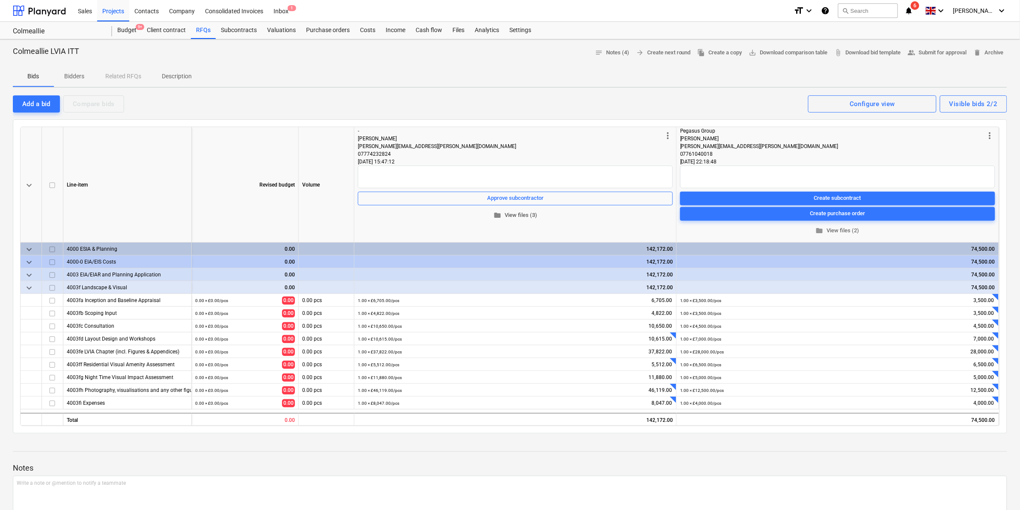
click at [498, 215] on span "folder" at bounding box center [498, 215] width 8 height 8
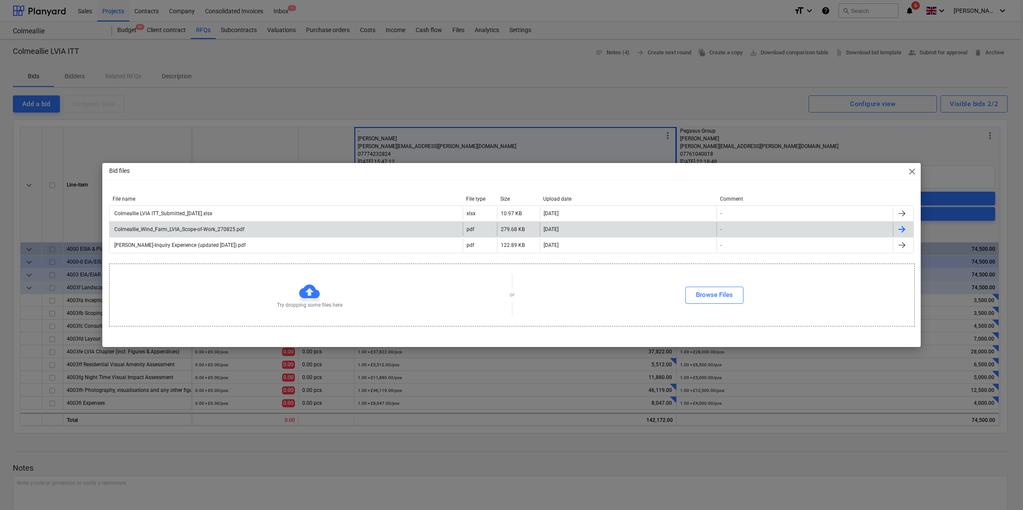
click at [223, 229] on div "Colmeallie_Wind_Farm_LVIA_Scope-of-Work_270825.pdf" at bounding box center [178, 229] width 131 height 6
